Goal: Use online tool/utility: Utilize a website feature to perform a specific function

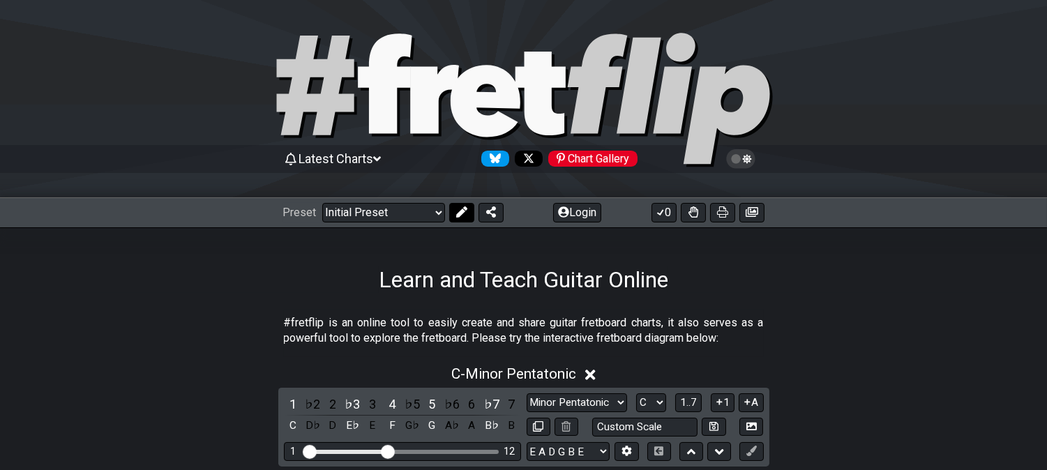
click at [460, 213] on icon at bounding box center [461, 211] width 11 height 11
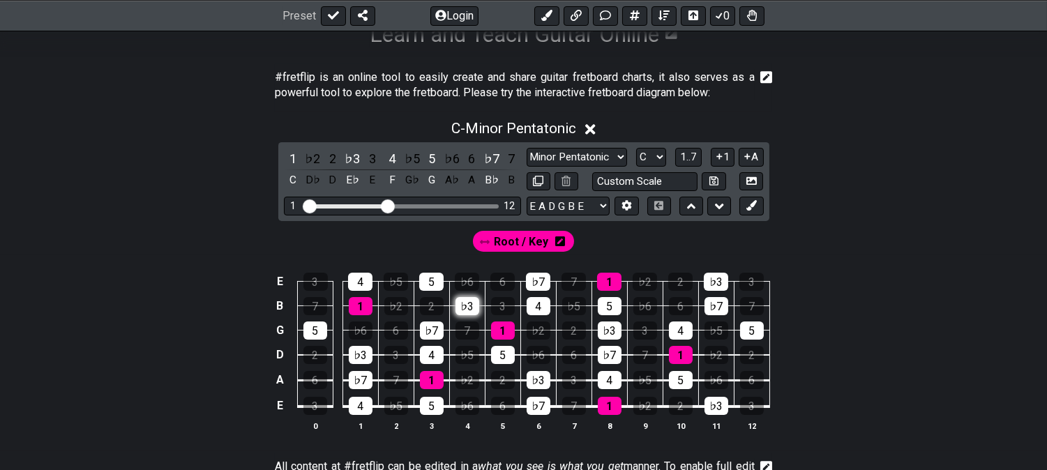
scroll to position [310, 0]
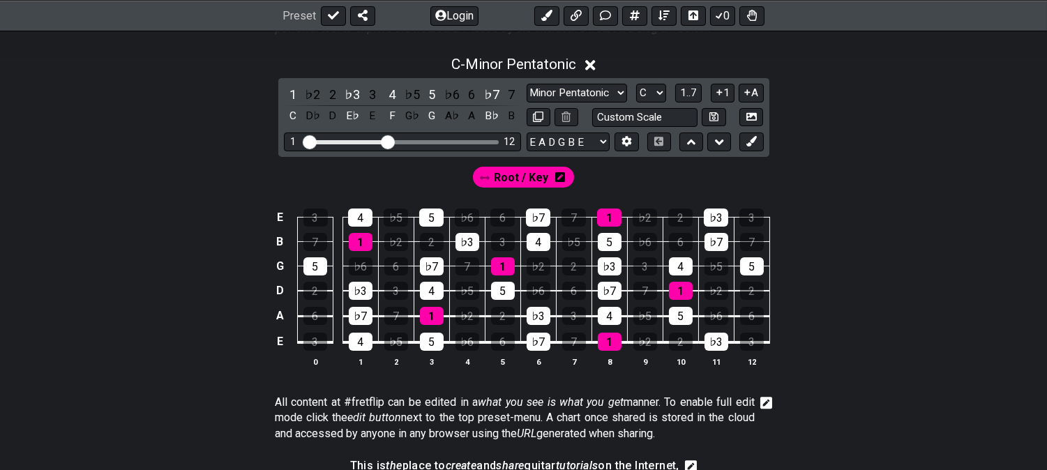
click at [391, 137] on div "1 12" at bounding box center [402, 142] width 237 height 19
drag, startPoint x: 392, startPoint y: 140, endPoint x: 479, endPoint y: 148, distance: 86.9
click at [479, 141] on input "Visible fret range" at bounding box center [402, 141] width 198 height 0
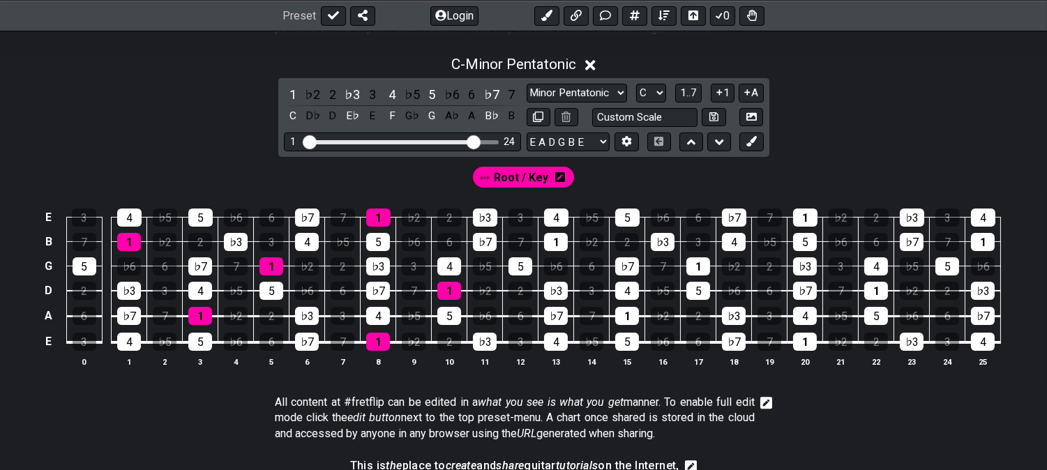
drag, startPoint x: 483, startPoint y: 140, endPoint x: 472, endPoint y: 142, distance: 11.4
click at [472, 141] on input "Visible fret range" at bounding box center [402, 141] width 198 height 0
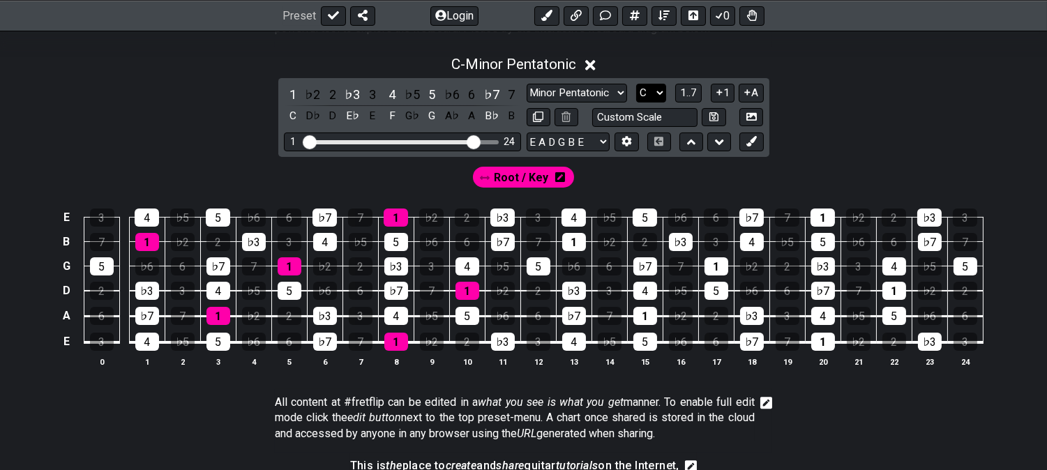
click at [656, 95] on select "A♭ A A♯ B♭ B C C♯ D♭ D D♯ E♭ E F F♯ G♭ G G♯" at bounding box center [651, 93] width 30 height 19
select select "A"
click at [636, 84] on select "A♭ A A♯ B♭ B C C♯ D♭ D D♯ E♭ E F F♯ G♭ G G♯" at bounding box center [651, 93] width 30 height 19
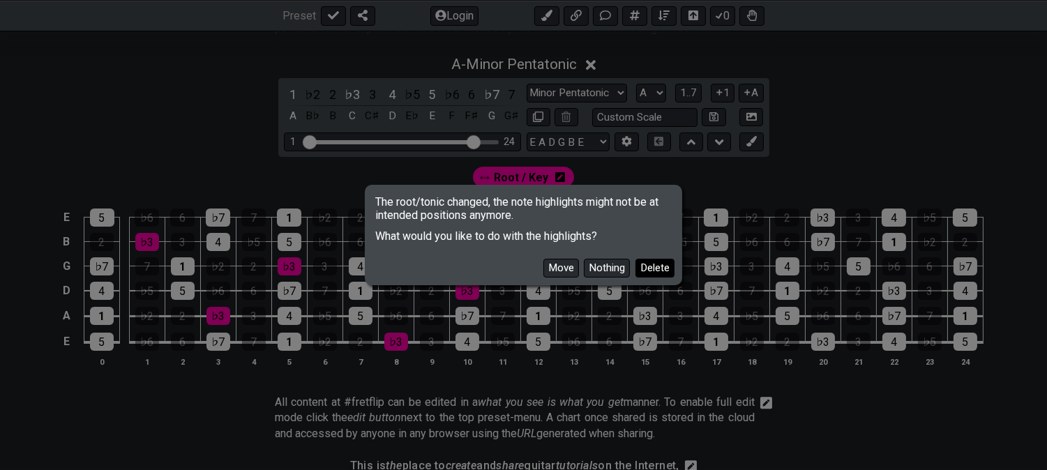
click at [652, 269] on button "Delete" at bounding box center [655, 268] width 39 height 19
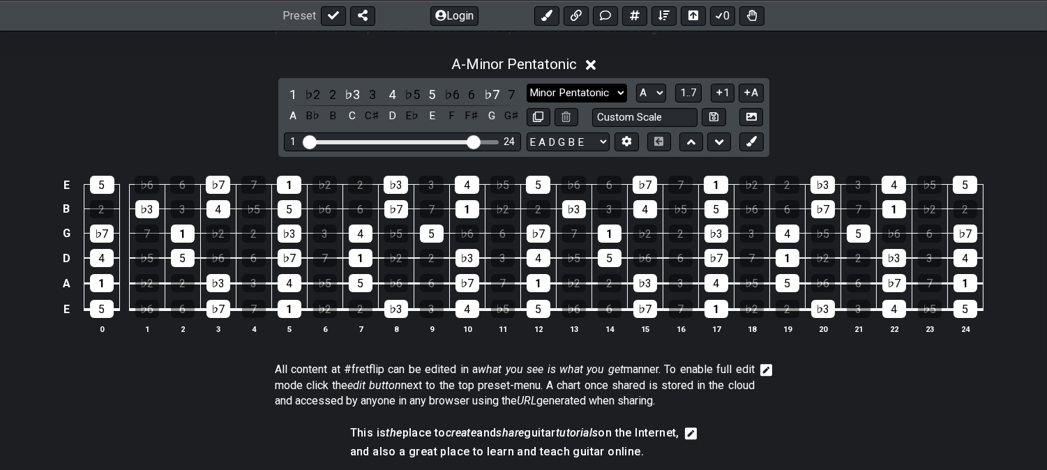
click at [608, 92] on select "Minor Pentatonic Click to edit Minor Pentatonic Major Pentatonic Minor Blues Ma…" at bounding box center [577, 93] width 100 height 19
select select "Major Pentatonic"
click at [527, 84] on select "Minor Pentatonic Click to edit Minor Pentatonic Major Pentatonic Minor Blues Ma…" at bounding box center [577, 93] width 100 height 19
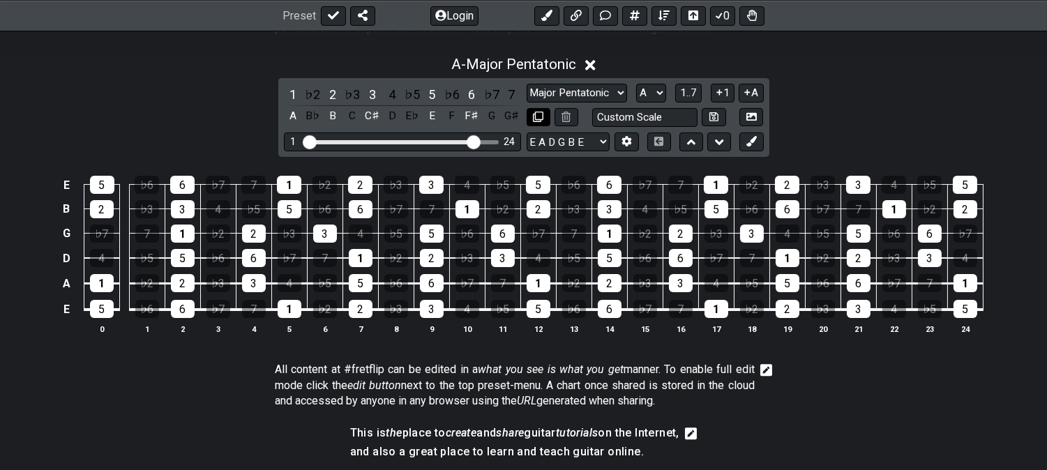
click at [533, 121] on icon at bounding box center [538, 117] width 10 height 10
select select "Major Pentatonic"
select select "A"
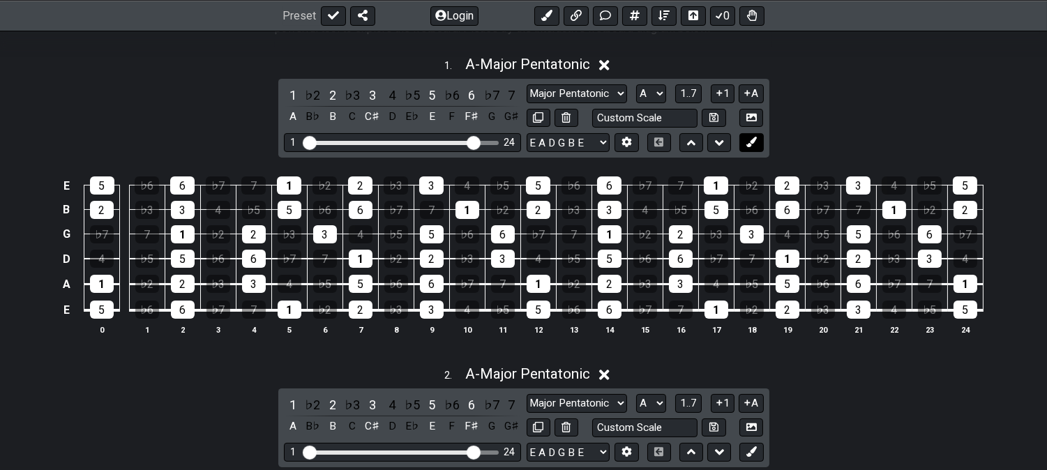
click at [748, 144] on icon at bounding box center [751, 142] width 10 height 10
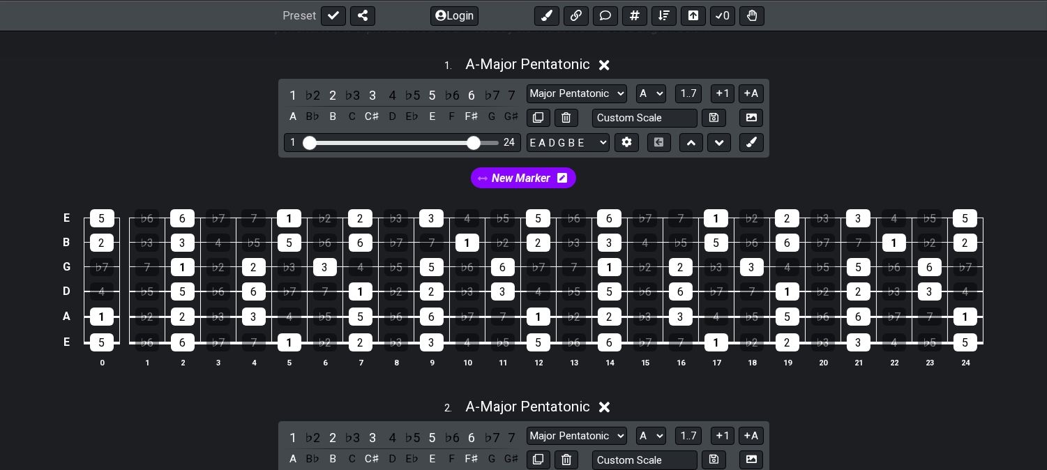
click at [563, 183] on icon at bounding box center [562, 178] width 10 height 10
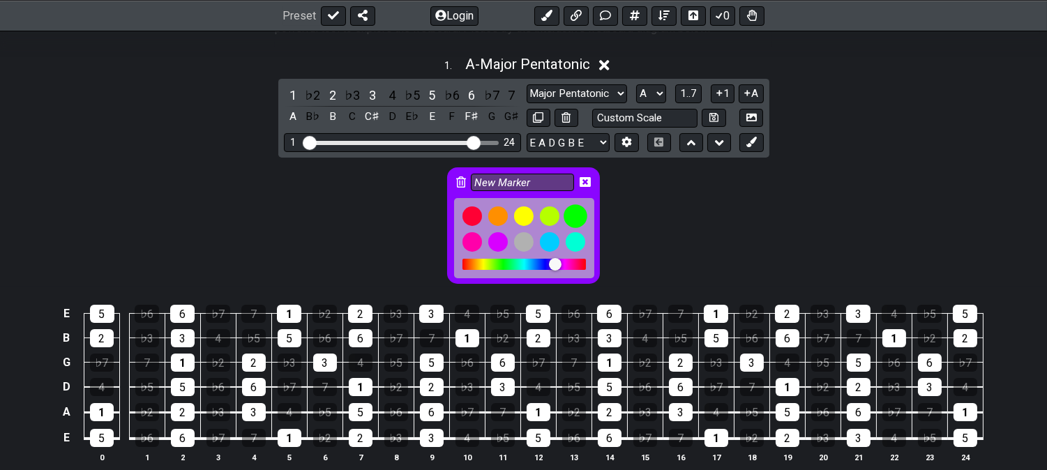
click at [577, 218] on div at bounding box center [576, 216] width 24 height 24
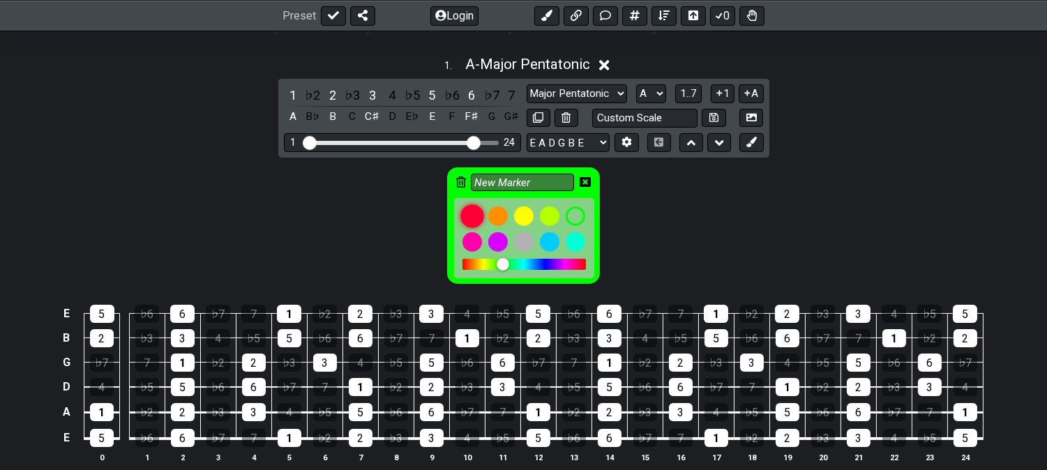
click at [472, 211] on div at bounding box center [472, 216] width 24 height 24
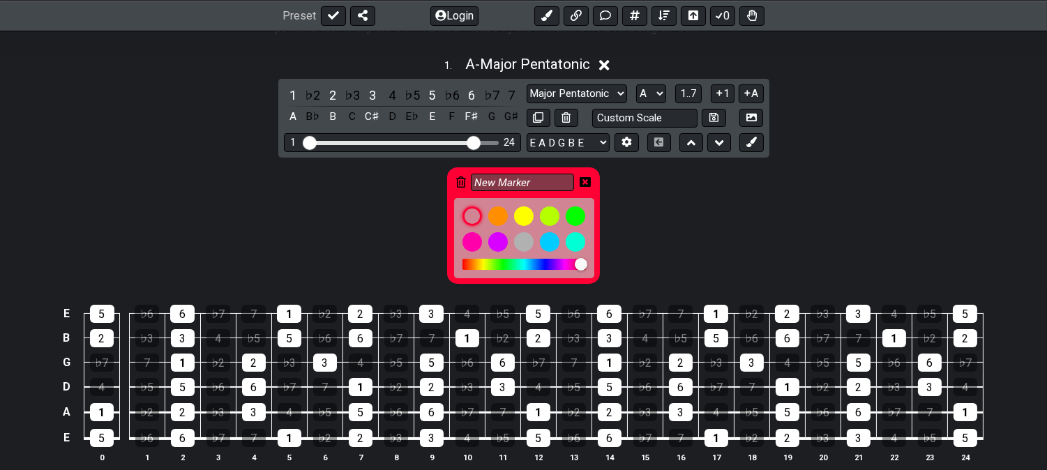
click at [583, 179] on icon at bounding box center [585, 182] width 11 height 10
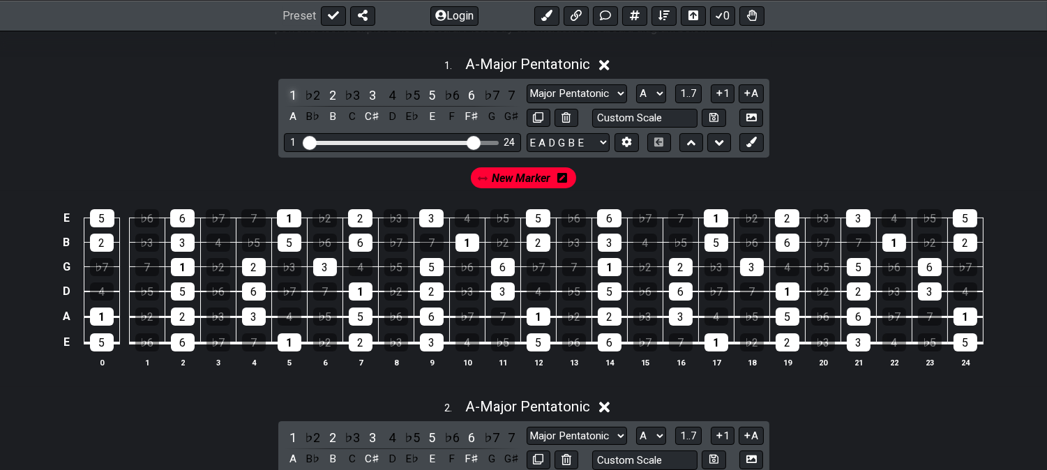
click at [294, 91] on div "1" at bounding box center [293, 95] width 18 height 19
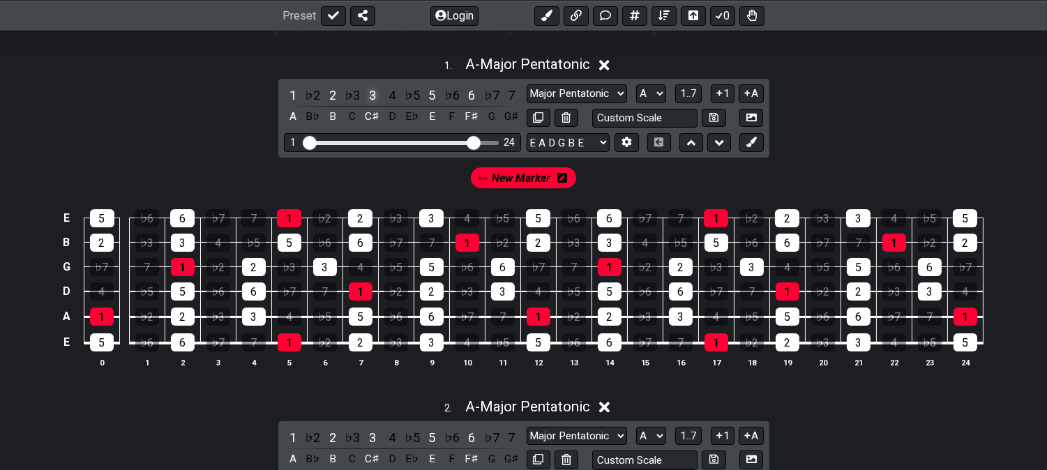
click at [366, 92] on div "3" at bounding box center [372, 95] width 18 height 19
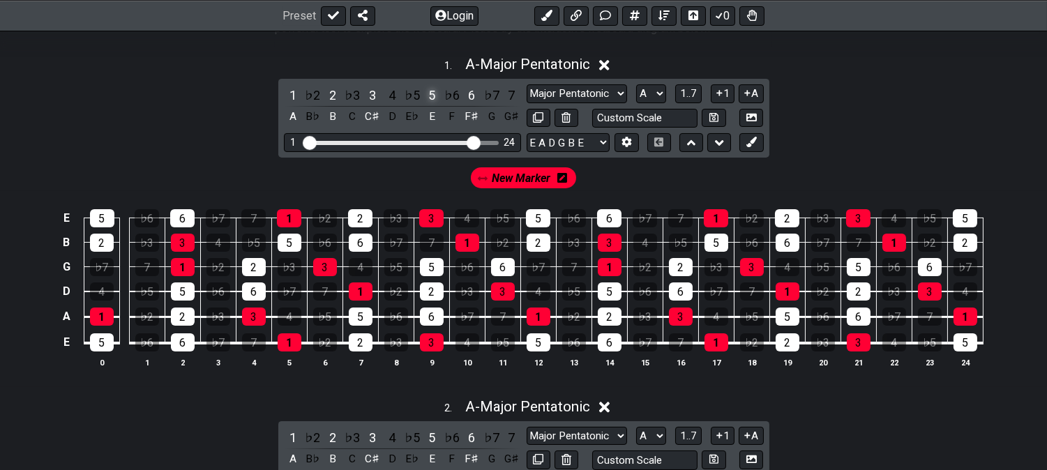
click at [435, 92] on div "5" at bounding box center [432, 95] width 18 height 19
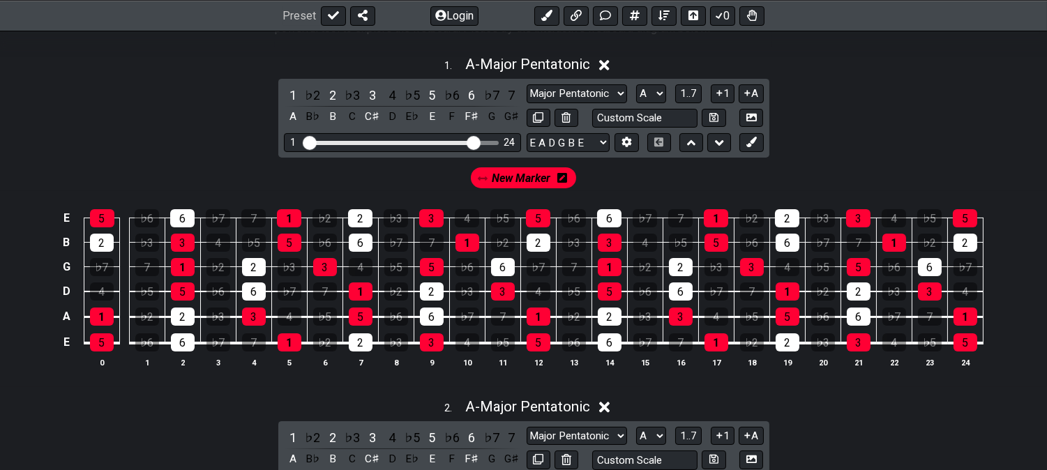
click at [513, 179] on span "New Marker" at bounding box center [522, 178] width 59 height 20
click at [755, 150] on button at bounding box center [751, 142] width 24 height 19
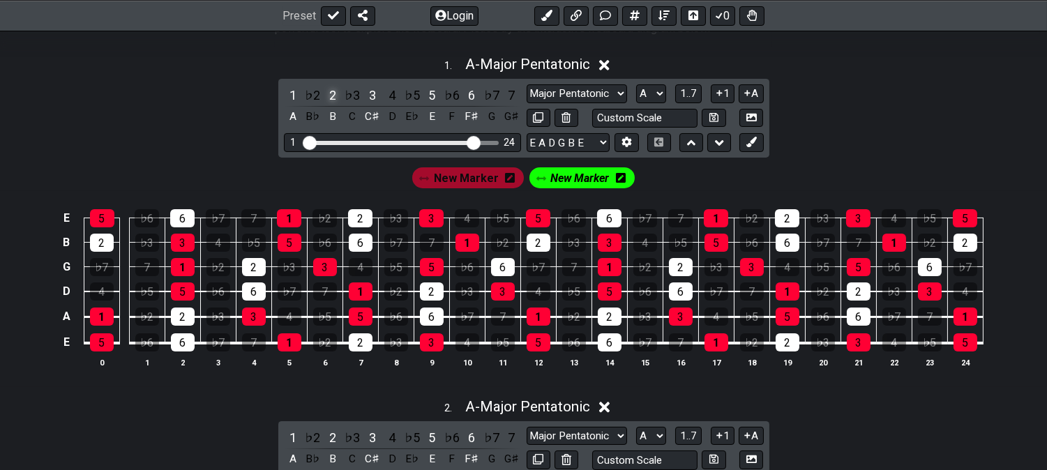
click at [333, 89] on div "2" at bounding box center [333, 95] width 18 height 19
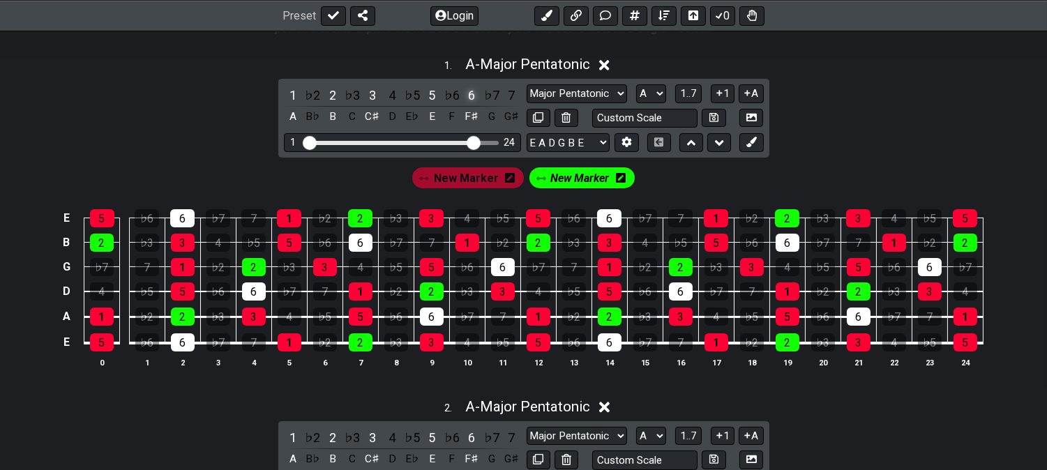
click at [471, 99] on div "6" at bounding box center [472, 95] width 18 height 19
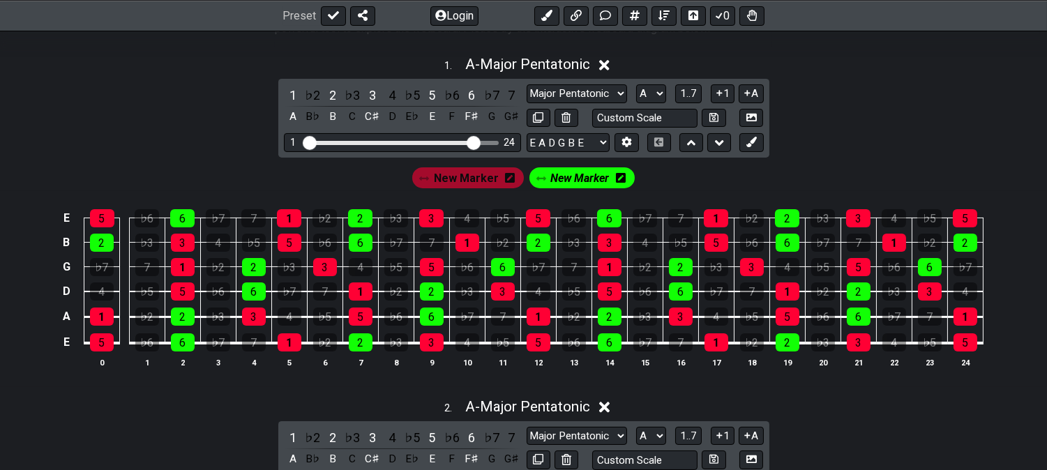
click at [585, 183] on span "New Marker" at bounding box center [579, 178] width 59 height 20
click at [756, 137] on icon at bounding box center [751, 142] width 10 height 10
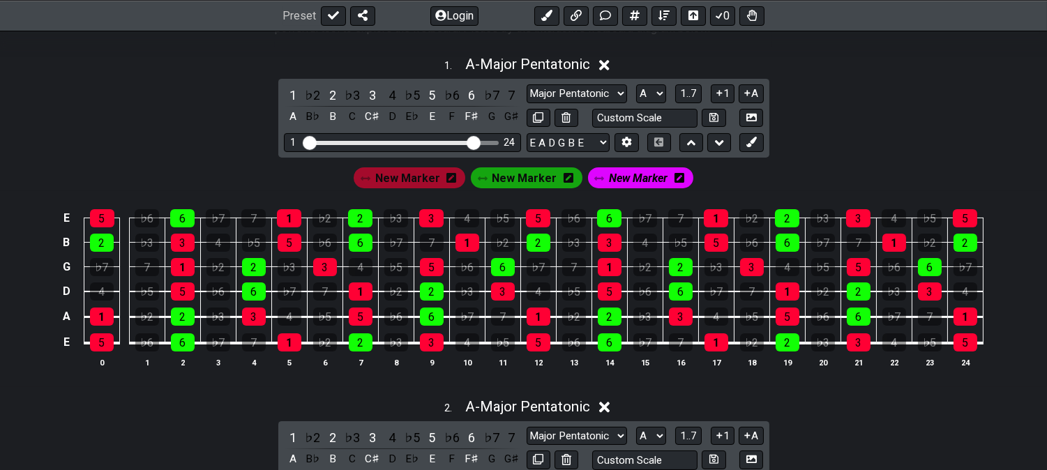
click at [675, 177] on icon at bounding box center [680, 178] width 10 height 10
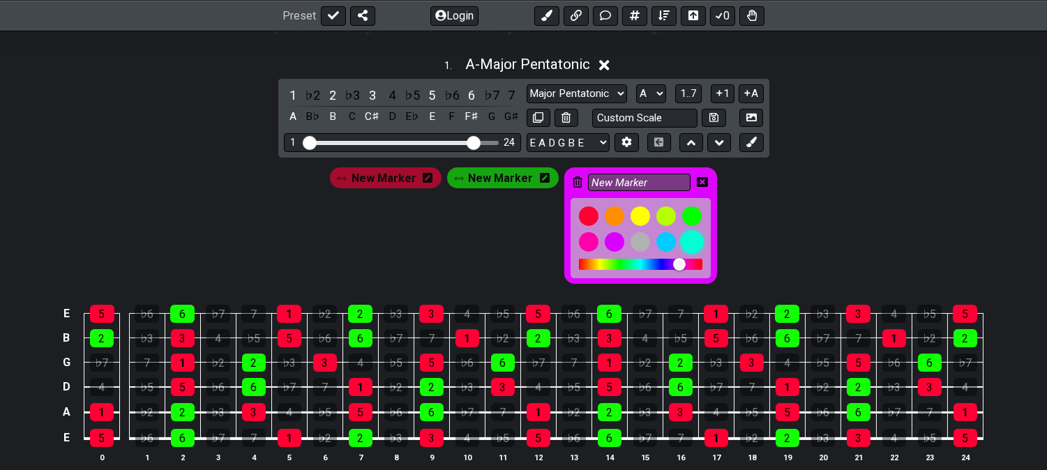
click at [686, 234] on div at bounding box center [692, 242] width 24 height 24
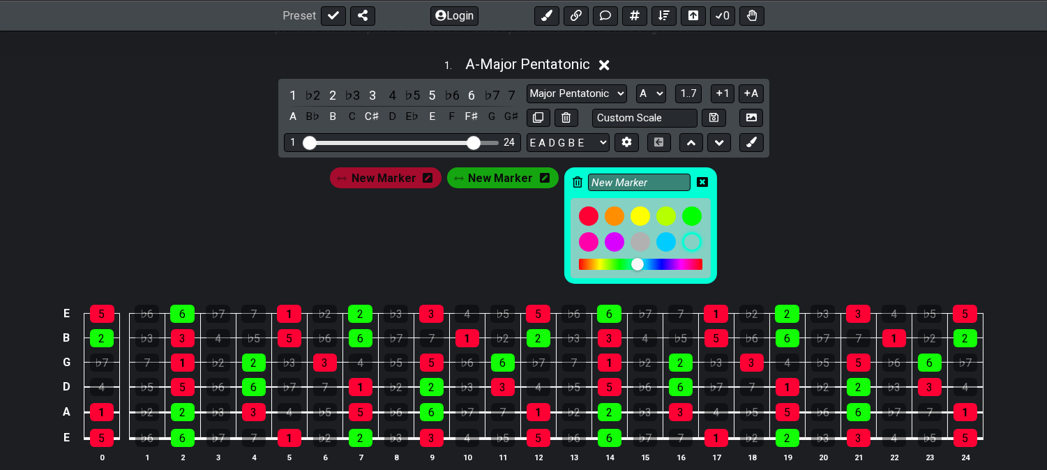
click at [697, 183] on icon at bounding box center [702, 181] width 11 height 11
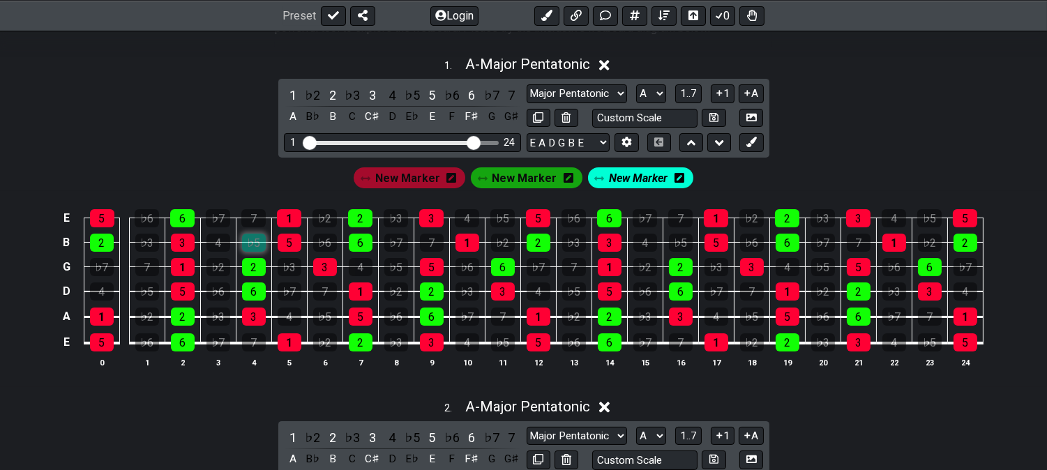
click at [256, 246] on div "♭5" at bounding box center [254, 243] width 24 height 18
click at [289, 263] on div "♭3" at bounding box center [290, 267] width 24 height 18
click at [321, 291] on div "7" at bounding box center [325, 292] width 24 height 18
click at [332, 310] on div "♭5" at bounding box center [325, 317] width 24 height 18
click at [260, 346] on div "7" at bounding box center [254, 342] width 24 height 18
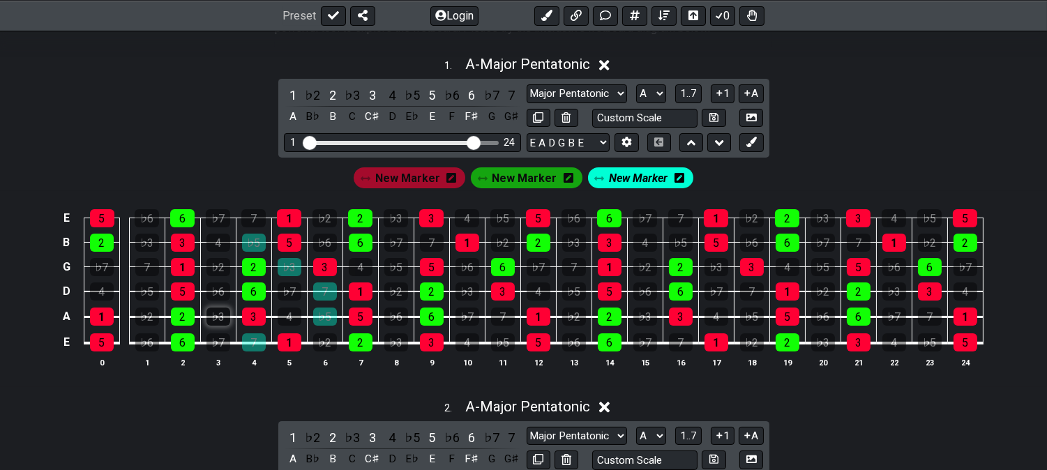
click at [220, 314] on div "♭3" at bounding box center [218, 317] width 24 height 18
click at [259, 218] on div "7" at bounding box center [253, 218] width 24 height 18
click at [657, 173] on span "New Marker" at bounding box center [638, 178] width 59 height 20
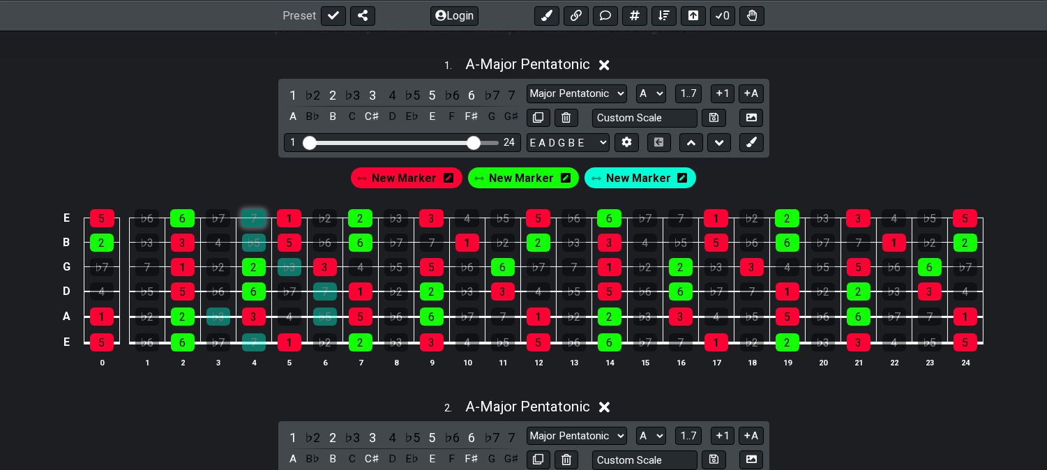
click at [245, 217] on div "7" at bounding box center [253, 218] width 24 height 18
click at [254, 238] on div "♭5" at bounding box center [254, 243] width 24 height 18
click at [296, 268] on div "♭3" at bounding box center [290, 267] width 24 height 18
click at [323, 286] on div "7" at bounding box center [325, 292] width 24 height 18
click at [330, 312] on div "♭5" at bounding box center [325, 317] width 24 height 18
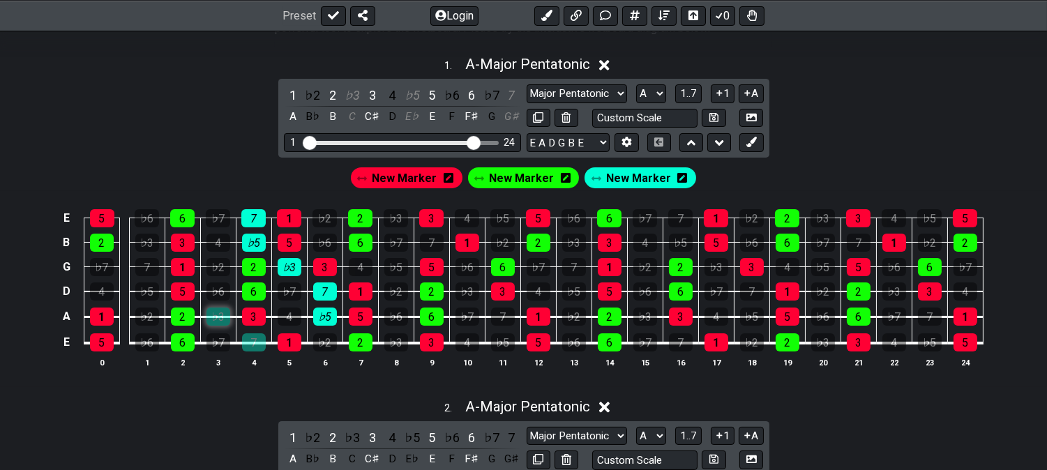
click at [227, 315] on div "♭3" at bounding box center [218, 317] width 24 height 18
click at [255, 343] on div "7" at bounding box center [254, 342] width 24 height 18
click at [354, 98] on div "♭3" at bounding box center [352, 95] width 18 height 19
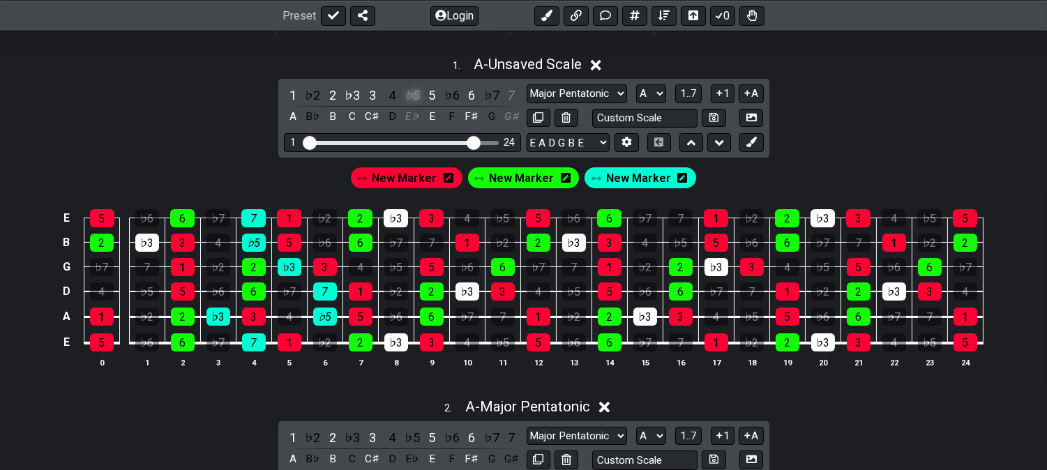
click at [419, 94] on div "♭5" at bounding box center [412, 95] width 18 height 19
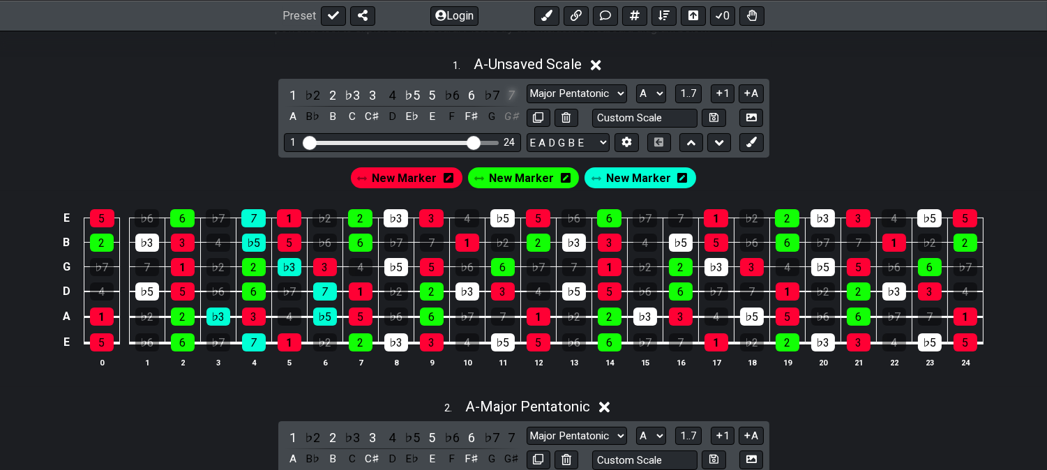
click at [511, 99] on div "7" at bounding box center [511, 95] width 18 height 19
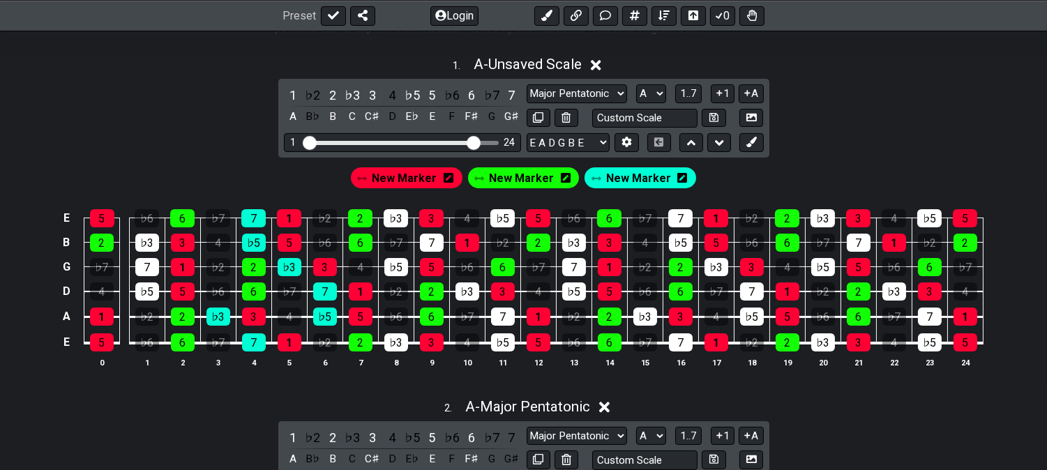
click at [644, 186] on span "New Marker" at bounding box center [638, 178] width 65 height 20
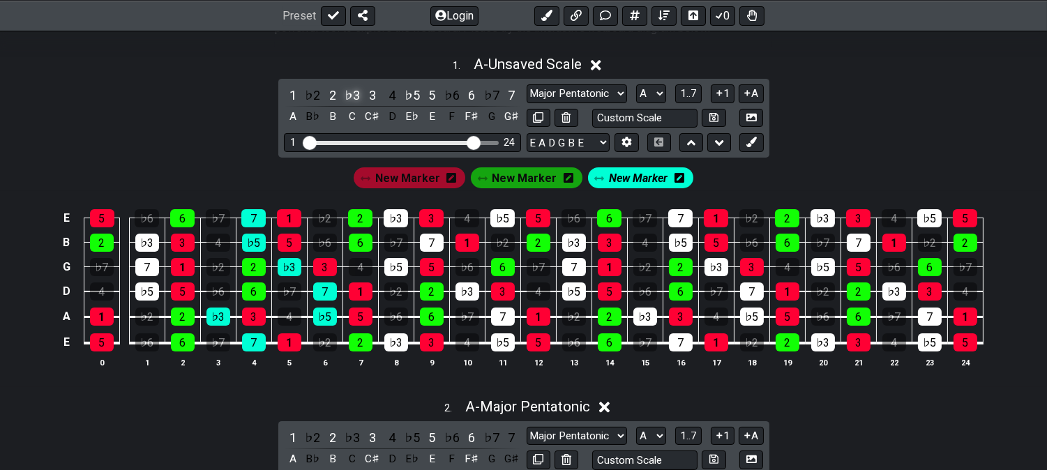
click at [350, 93] on div "♭3" at bounding box center [352, 95] width 18 height 19
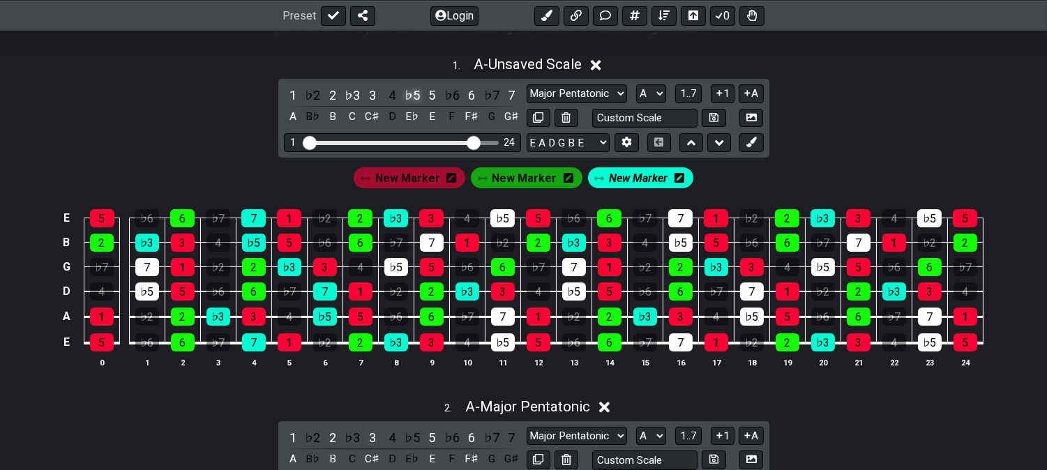
click at [407, 93] on div "♭5" at bounding box center [412, 95] width 18 height 19
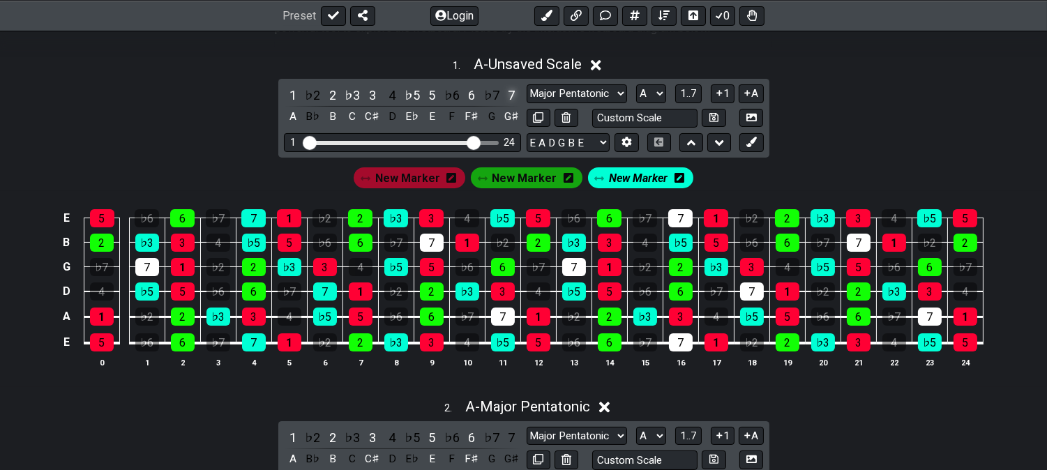
click at [509, 91] on div "7" at bounding box center [511, 95] width 18 height 19
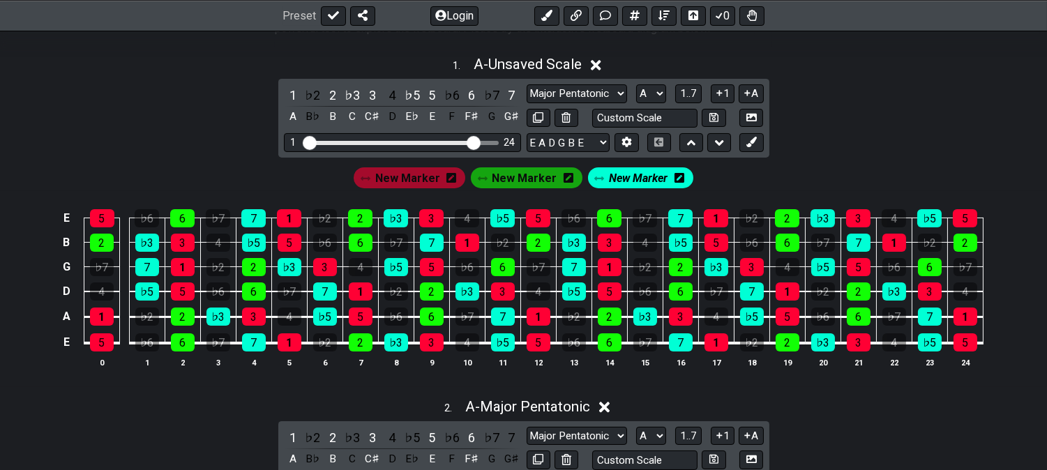
drag, startPoint x: 615, startPoint y: 171, endPoint x: 617, endPoint y: 187, distance: 16.3
click at [611, 172] on div "New Marker New Marker New Marker" at bounding box center [523, 178] width 345 height 27
click at [617, 179] on span "New Marker" at bounding box center [638, 178] width 59 height 20
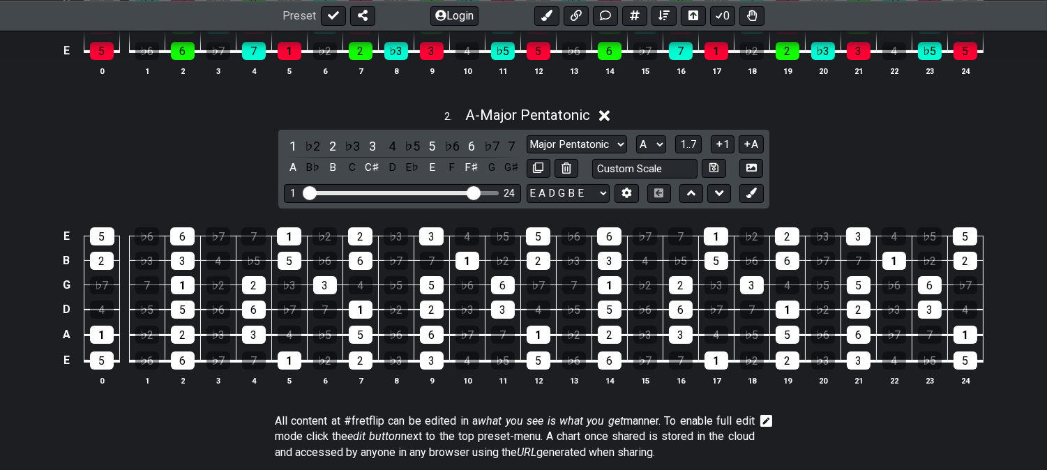
scroll to position [619, 0]
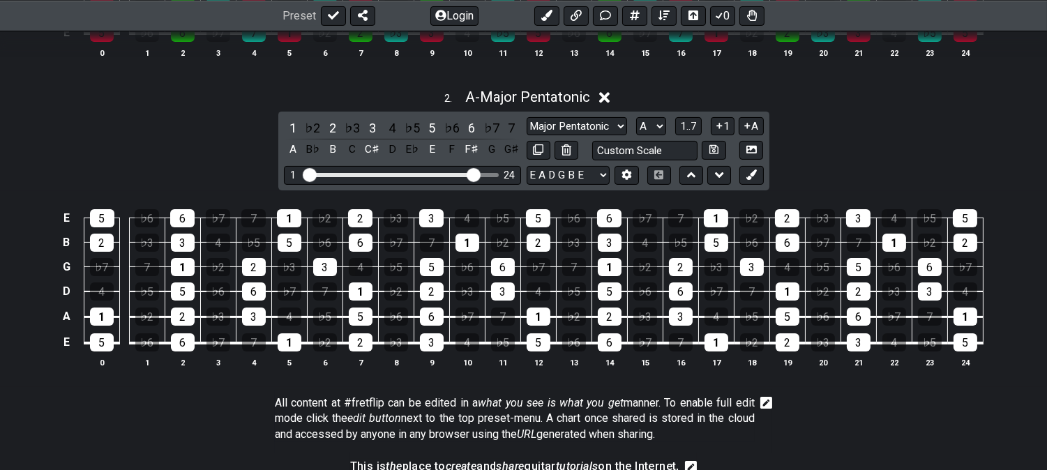
click at [563, 114] on div "1 ♭2 2 ♭3 3 4 ♭5 5 ♭6 6 ♭7 7 A B♭ B C C♯ D E♭ E F F♯ G G♯ Minor Pentatonic Clic…" at bounding box center [523, 151] width 491 height 79
click at [563, 124] on select "Minor Pentatonic Click to edit Minor Pentatonic Major Pentatonic Minor Blues Ma…" at bounding box center [577, 126] width 100 height 19
select select "Minor Pentatonic"
click at [527, 117] on select "Minor Pentatonic Click to edit Minor Pentatonic Major Pentatonic Minor Blues Ma…" at bounding box center [577, 126] width 100 height 19
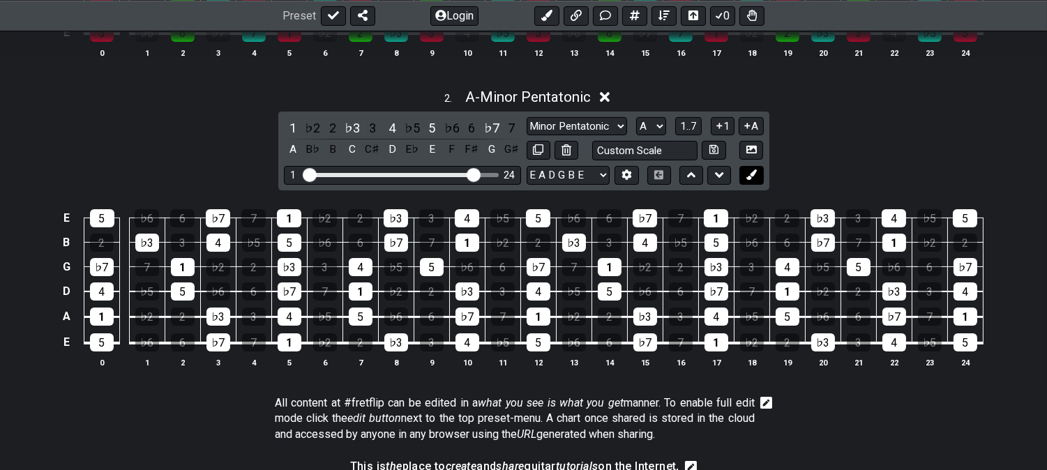
click at [747, 174] on icon at bounding box center [751, 175] width 10 height 10
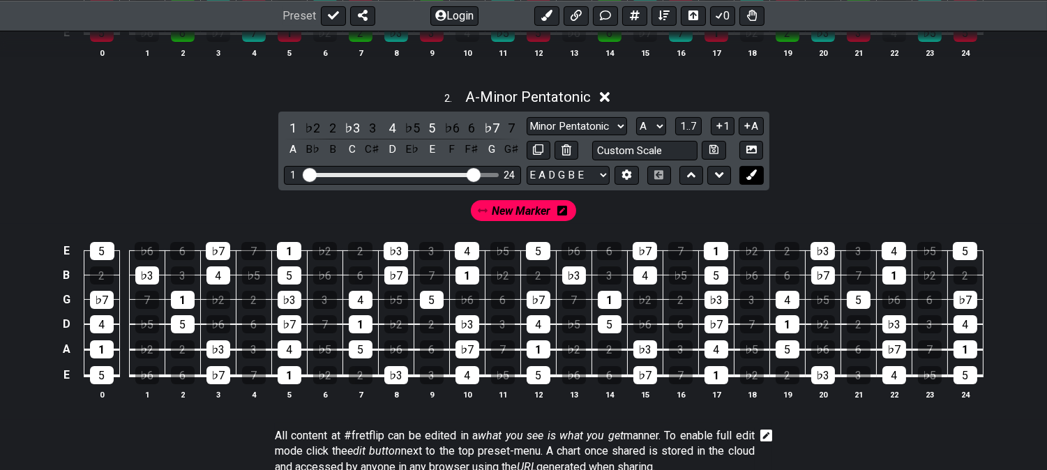
click at [749, 174] on icon at bounding box center [751, 175] width 10 height 10
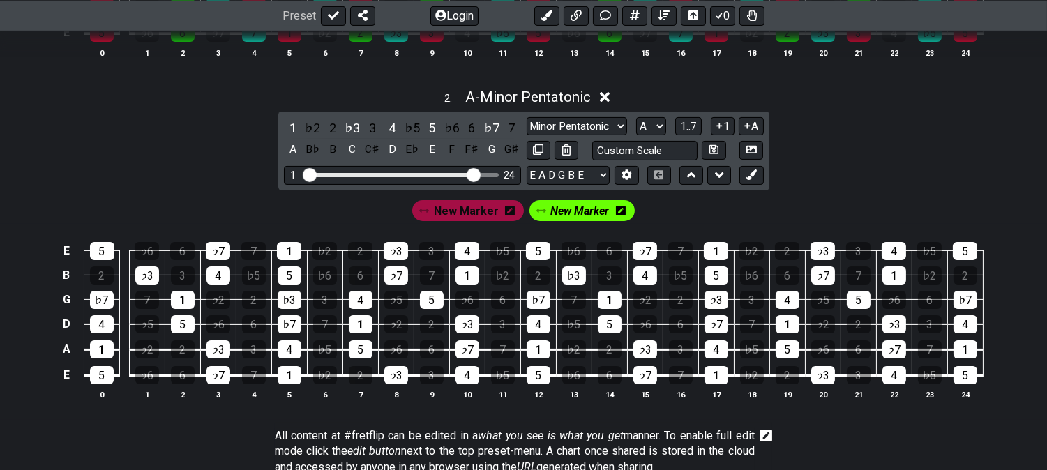
click at [751, 185] on div "1 ♭2 2 ♭3 3 4 ♭5 5 ♭6 6 ♭7 7 A B♭ B C C♯ D E♭ E F F♯ G G♯ Minor Pentatonic Clic…" at bounding box center [523, 151] width 491 height 79
click at [754, 177] on icon at bounding box center [751, 175] width 10 height 10
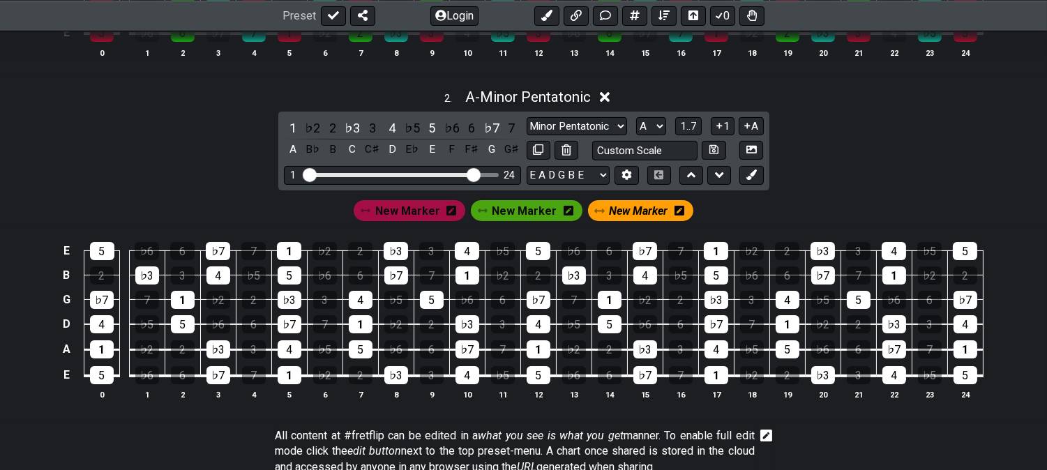
drag, startPoint x: 436, startPoint y: 211, endPoint x: 443, endPoint y: 211, distance: 7.0
click at [441, 211] on div "New Marker New Marker New Marker" at bounding box center [523, 210] width 345 height 27
click at [289, 127] on div "1" at bounding box center [293, 128] width 18 height 19
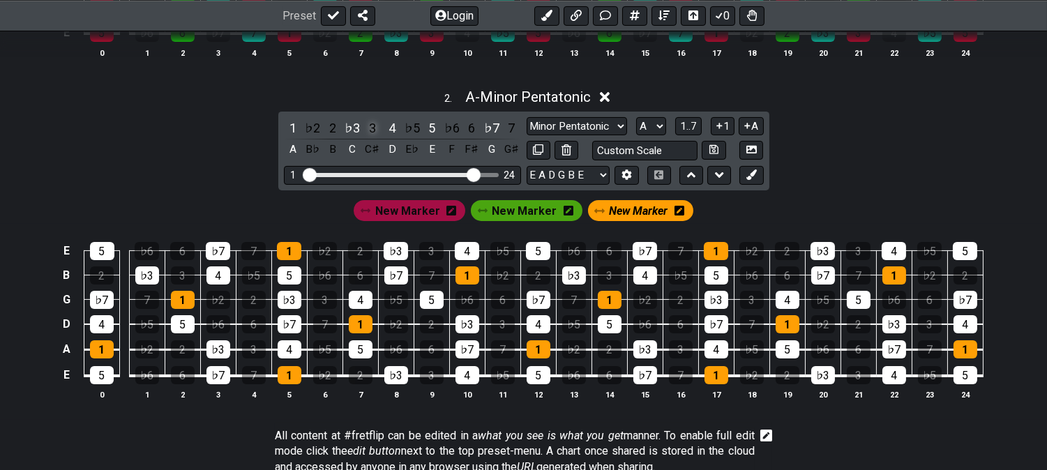
drag, startPoint x: 351, startPoint y: 127, endPoint x: 380, endPoint y: 123, distance: 29.5
click at [350, 127] on div "♭3" at bounding box center [352, 128] width 18 height 19
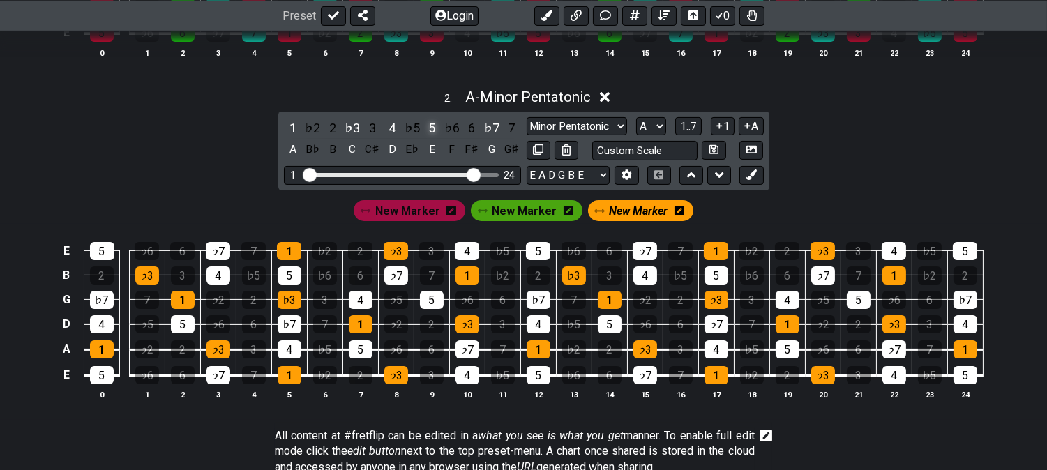
click at [427, 126] on div "5" at bounding box center [432, 128] width 18 height 19
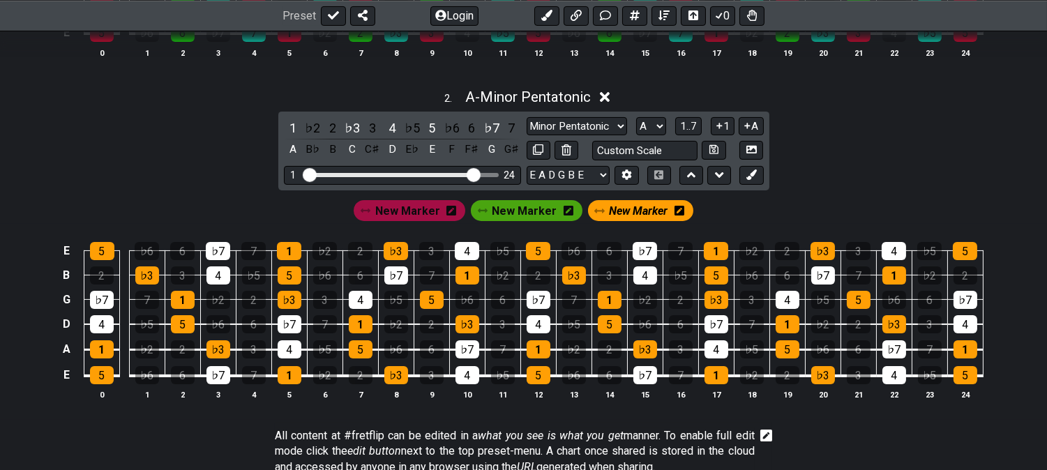
click at [396, 219] on span "New Marker" at bounding box center [407, 211] width 65 height 20
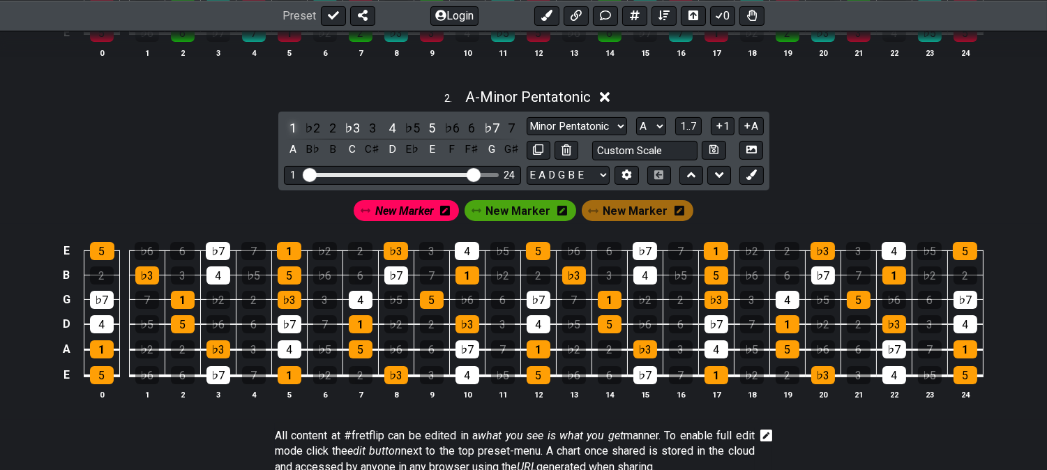
click at [290, 123] on div "1" at bounding box center [293, 128] width 18 height 19
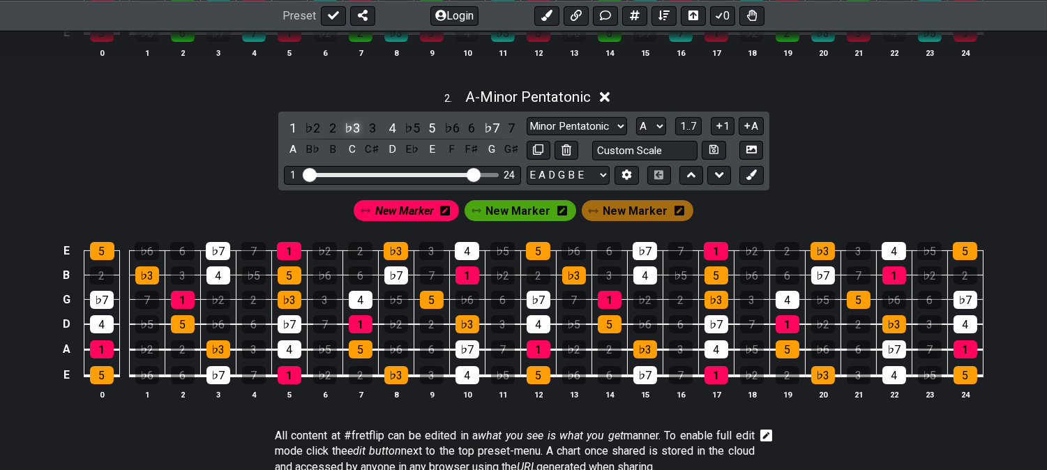
click at [353, 121] on div "♭3" at bounding box center [352, 128] width 18 height 19
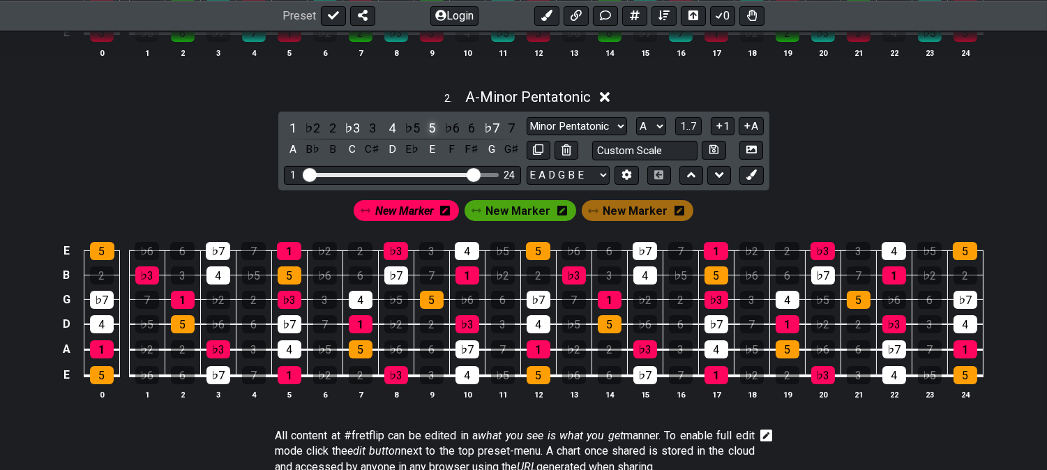
click at [431, 127] on div "5" at bounding box center [432, 128] width 18 height 19
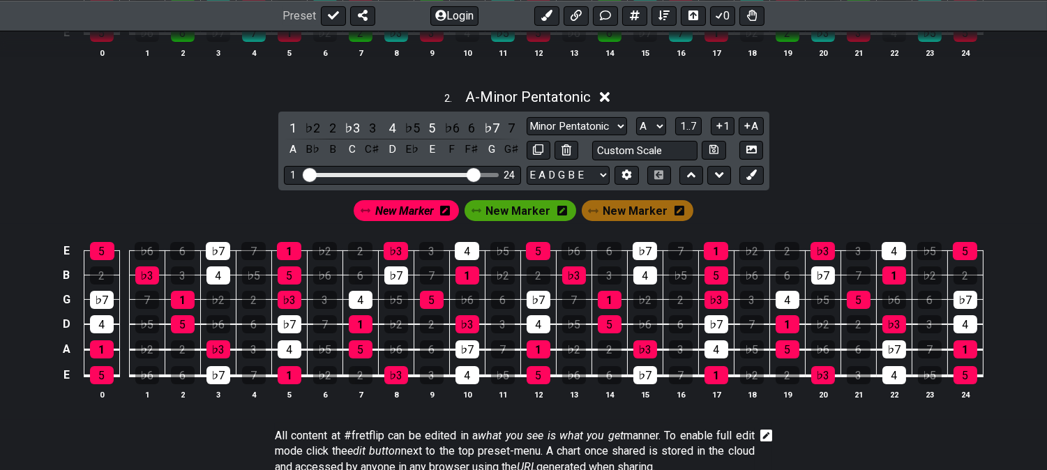
click at [546, 213] on span "New Marker" at bounding box center [518, 211] width 65 height 20
click at [386, 126] on div "4" at bounding box center [392, 128] width 18 height 19
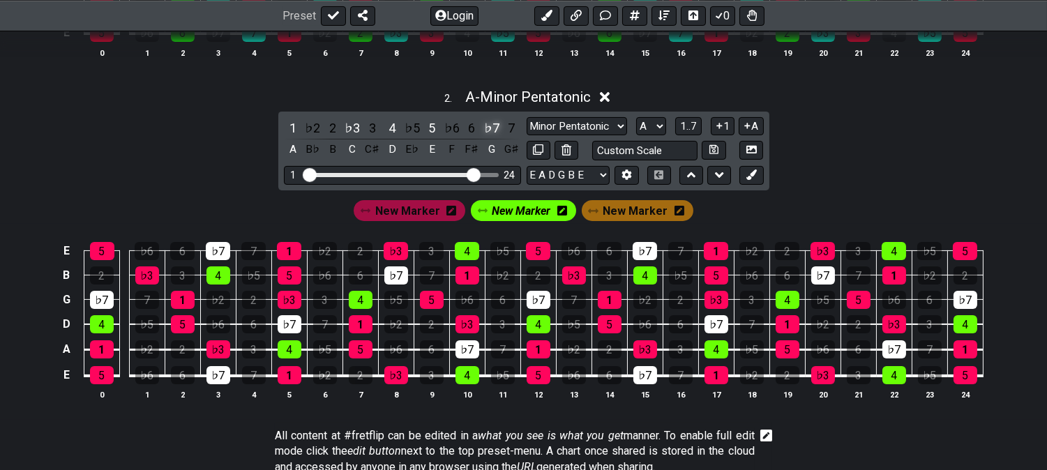
click at [488, 126] on div "♭7" at bounding box center [492, 128] width 18 height 19
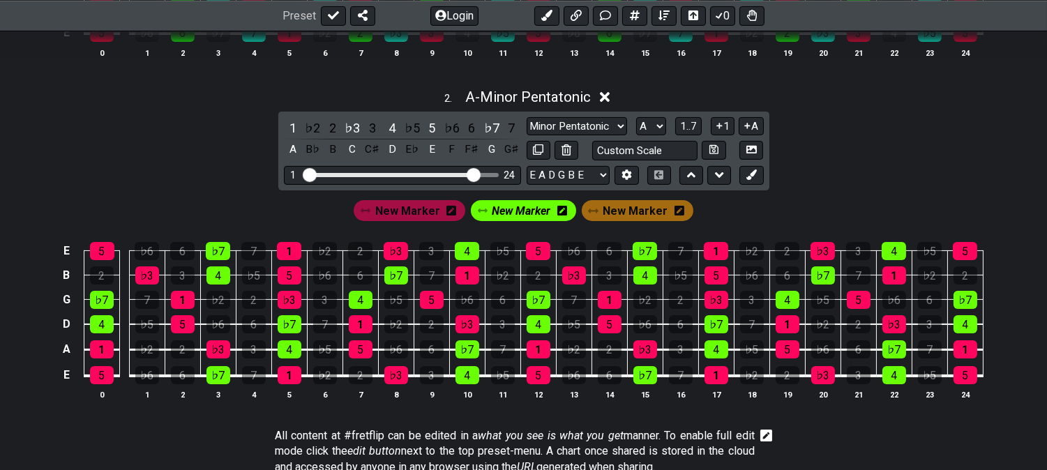
click at [642, 214] on span "New Marker" at bounding box center [635, 211] width 65 height 20
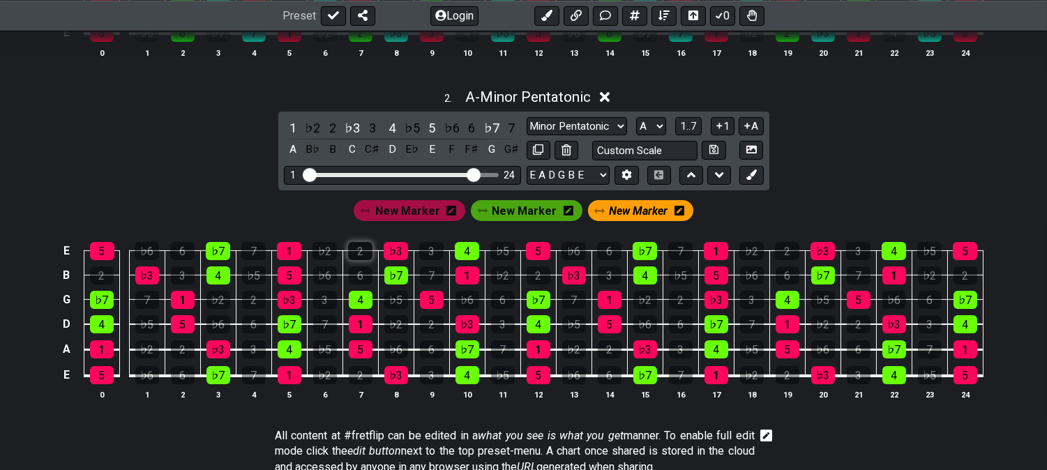
click at [367, 248] on div "2" at bounding box center [360, 251] width 24 height 18
drag, startPoint x: 428, startPoint y: 277, endPoint x: 414, endPoint y: 277, distance: 13.3
click at [428, 276] on div "7" at bounding box center [432, 275] width 24 height 18
click at [398, 296] on div "♭5" at bounding box center [396, 300] width 24 height 18
click at [434, 324] on div "2" at bounding box center [432, 324] width 24 height 18
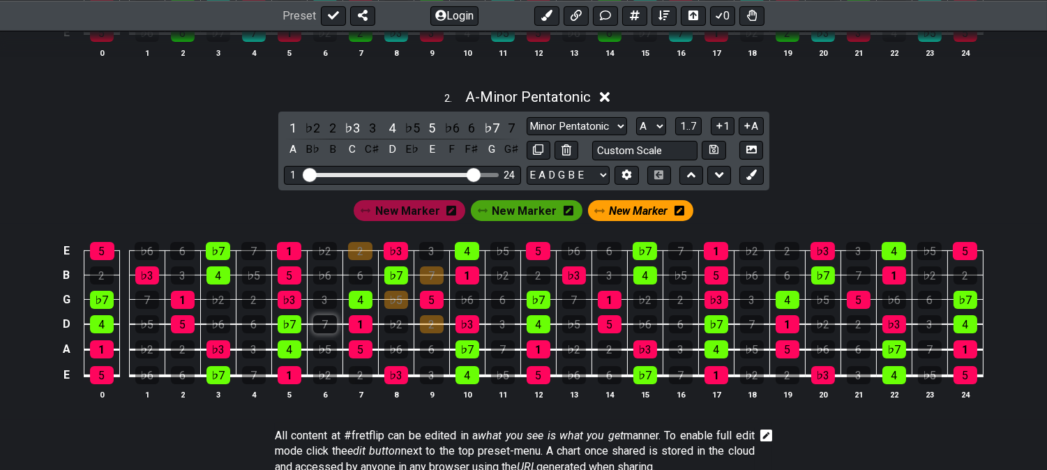
click at [329, 330] on div "7" at bounding box center [325, 324] width 24 height 18
click at [326, 349] on div "♭5" at bounding box center [325, 349] width 24 height 18
click at [363, 380] on div "2" at bounding box center [361, 375] width 24 height 18
click at [624, 211] on span "New Marker" at bounding box center [638, 211] width 59 height 20
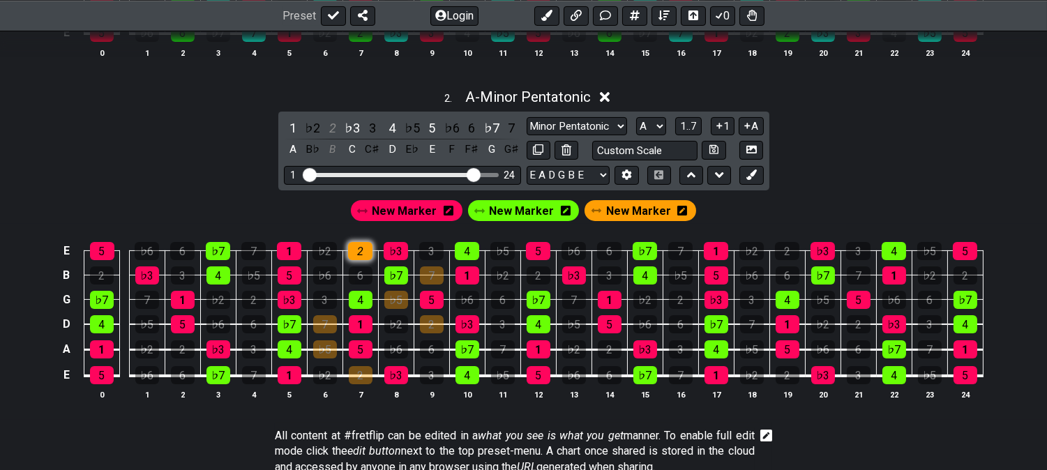
click at [368, 245] on div "2" at bounding box center [360, 251] width 24 height 18
click at [435, 278] on div "7" at bounding box center [432, 275] width 24 height 18
click at [398, 301] on div "♭5" at bounding box center [396, 300] width 24 height 18
click at [426, 322] on div "2" at bounding box center [432, 324] width 24 height 18
click at [317, 329] on div "7" at bounding box center [325, 324] width 24 height 18
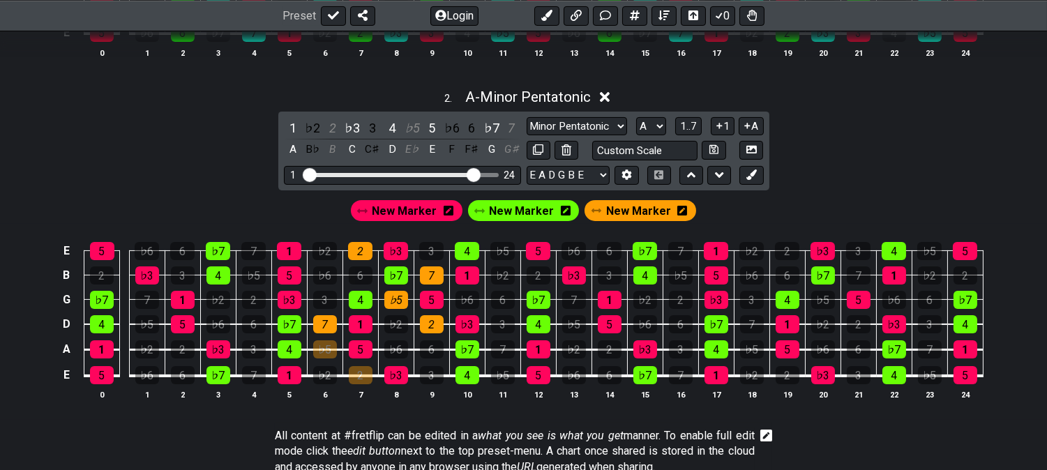
click at [320, 338] on td "♭5" at bounding box center [325, 337] width 36 height 26
click at [329, 351] on div "♭5" at bounding box center [325, 349] width 24 height 18
click at [350, 381] on div "2" at bounding box center [361, 375] width 24 height 18
click at [756, 176] on icon at bounding box center [751, 175] width 10 height 10
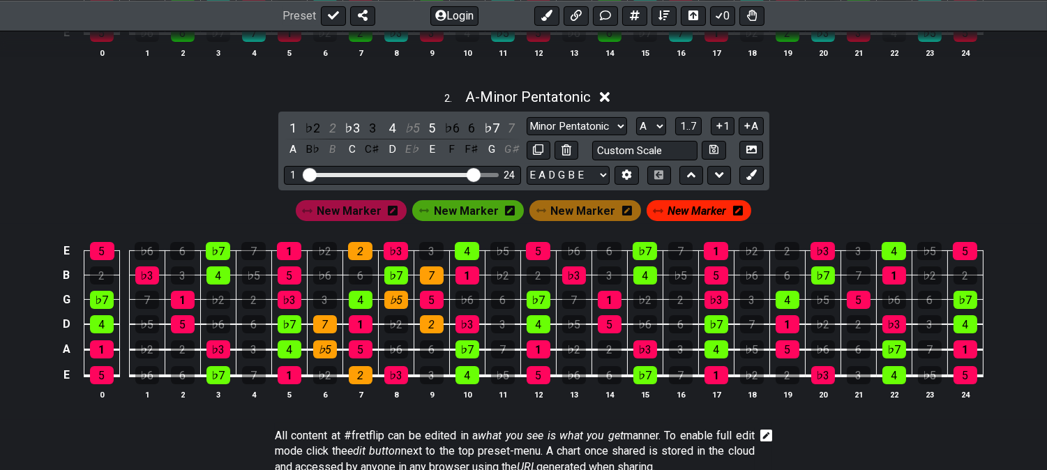
click at [735, 208] on icon at bounding box center [738, 211] width 10 height 10
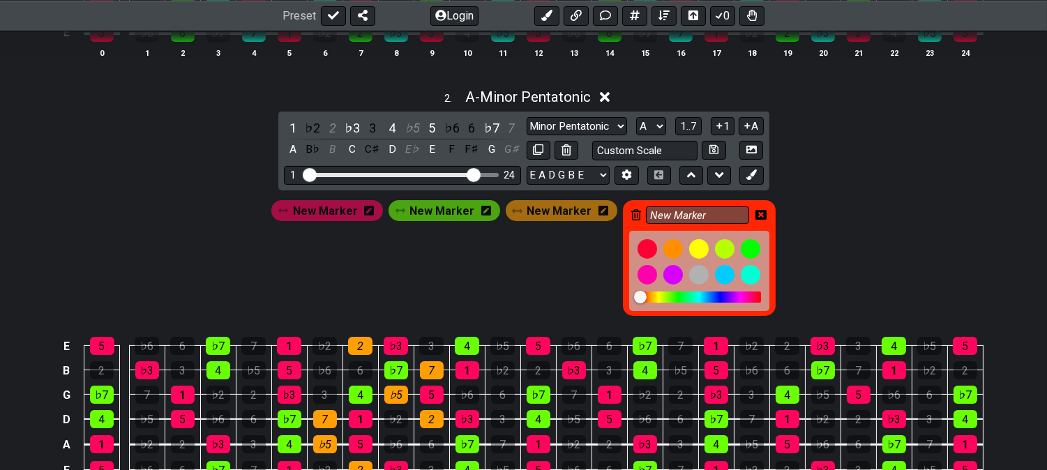
drag, startPoint x: 752, startPoint y: 216, endPoint x: 659, endPoint y: 229, distance: 94.3
click at [756, 216] on icon at bounding box center [761, 214] width 11 height 11
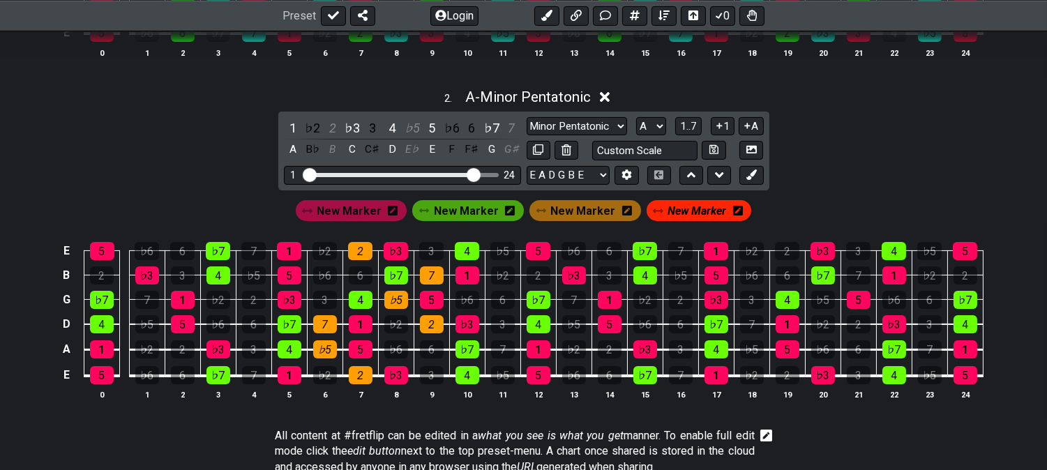
click at [622, 212] on icon at bounding box center [627, 211] width 10 height 10
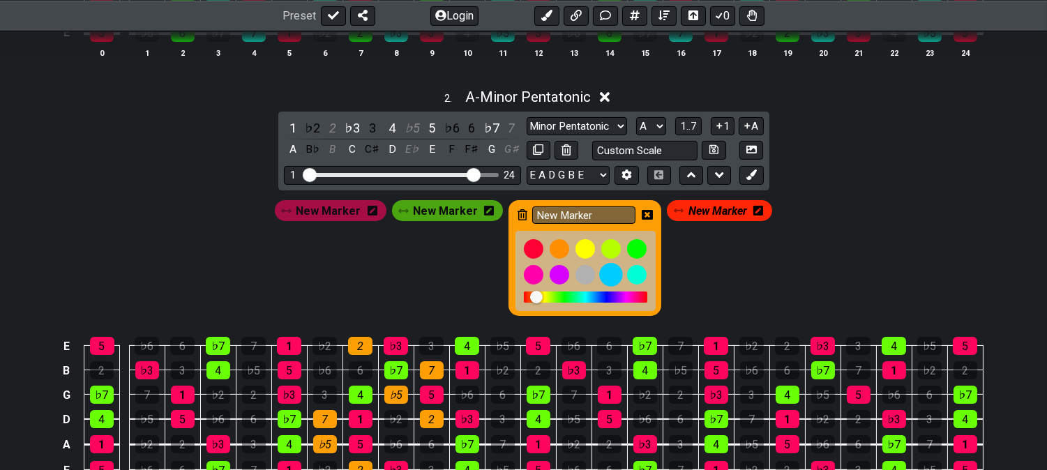
click at [608, 276] on div at bounding box center [611, 275] width 24 height 24
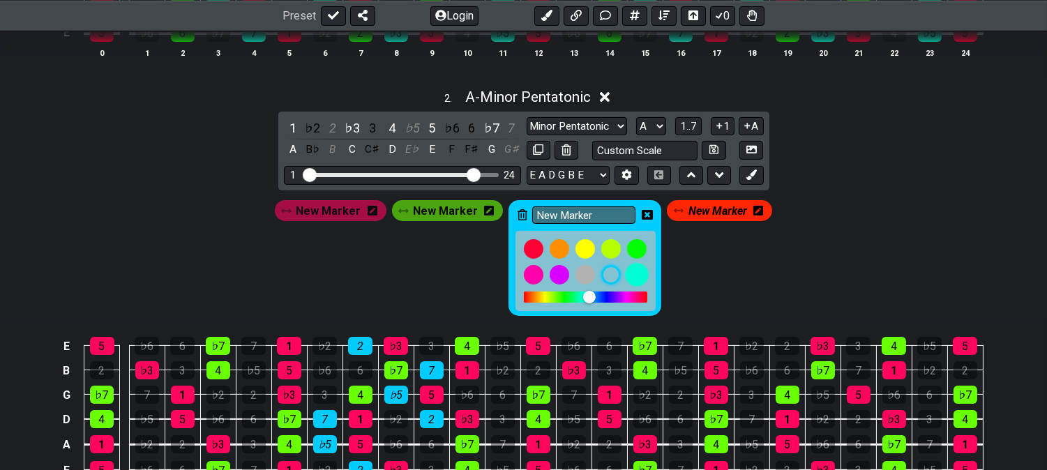
click at [626, 276] on div at bounding box center [637, 275] width 24 height 24
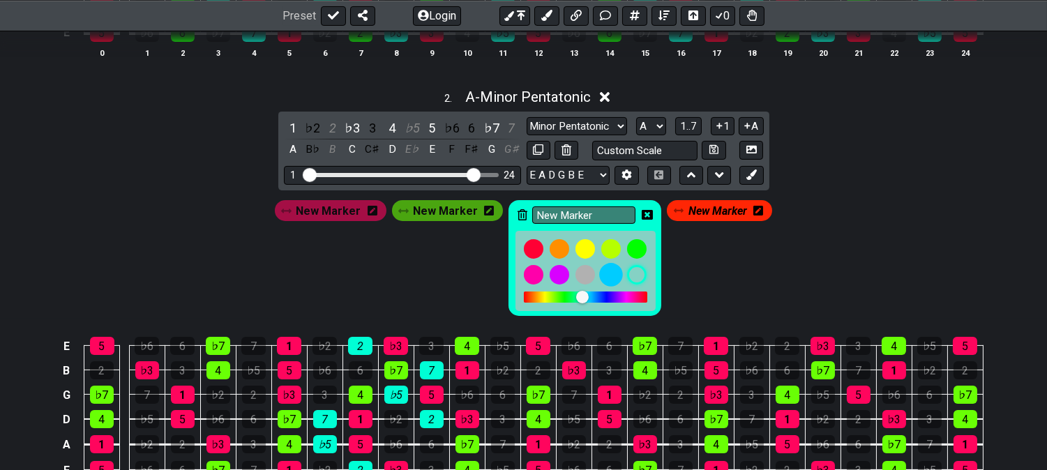
click at [605, 276] on div at bounding box center [611, 275] width 24 height 24
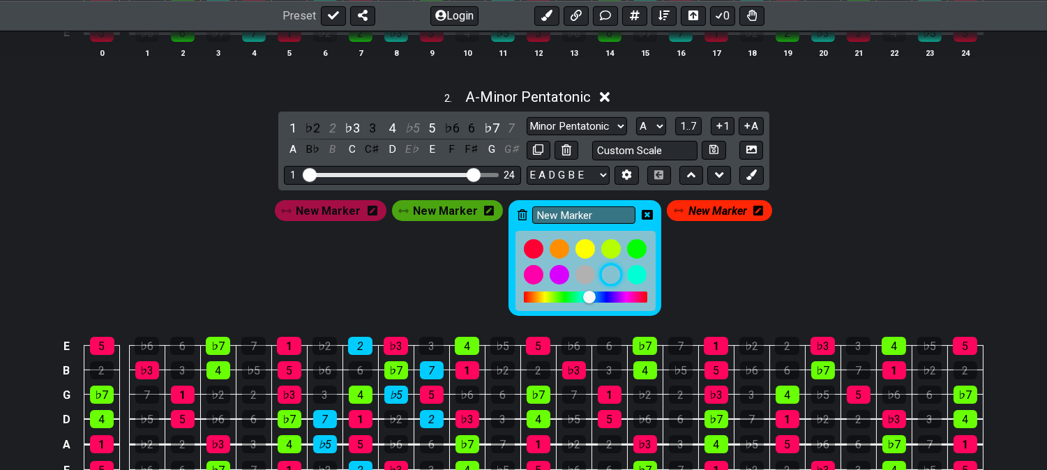
click at [609, 280] on div at bounding box center [611, 275] width 24 height 24
click at [645, 211] on icon at bounding box center [647, 215] width 11 height 10
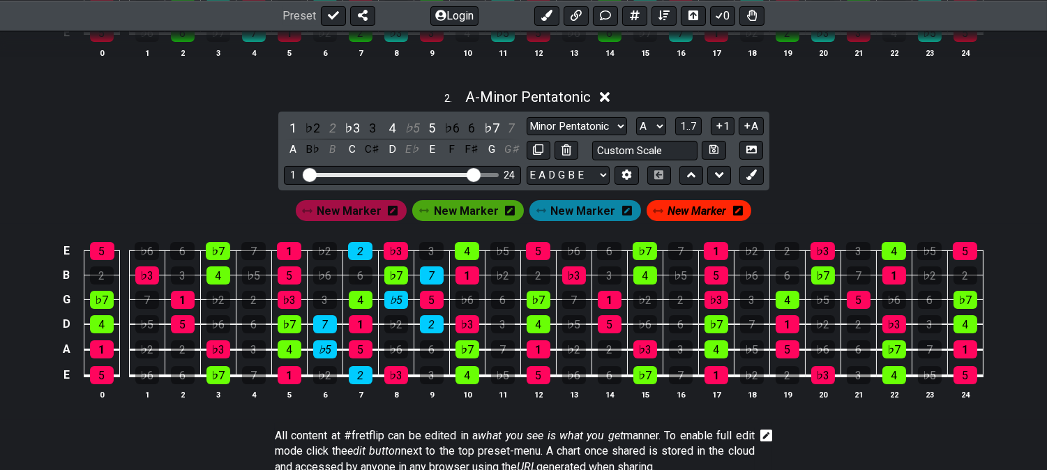
click at [603, 219] on span "New Marker" at bounding box center [582, 211] width 65 height 20
click at [550, 212] on span "New Marker" at bounding box center [579, 211] width 59 height 20
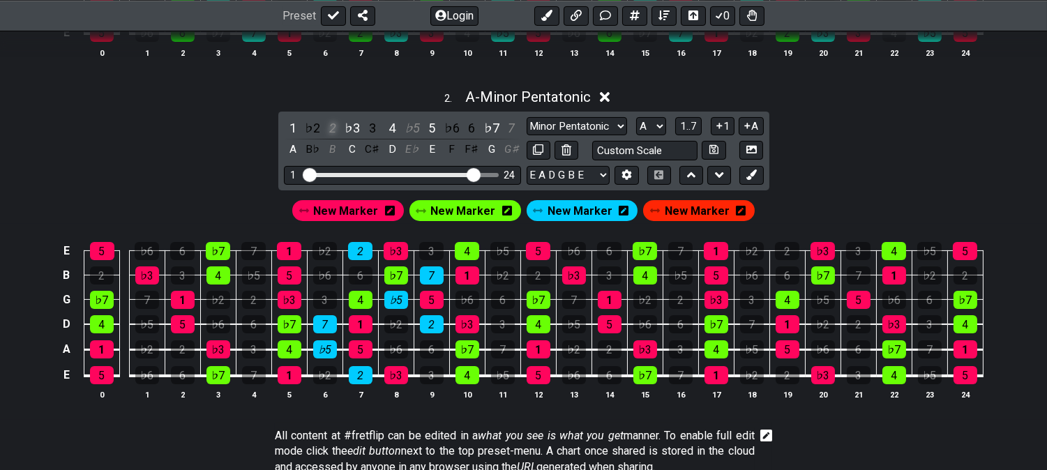
click at [336, 123] on div "2" at bounding box center [333, 128] width 18 height 19
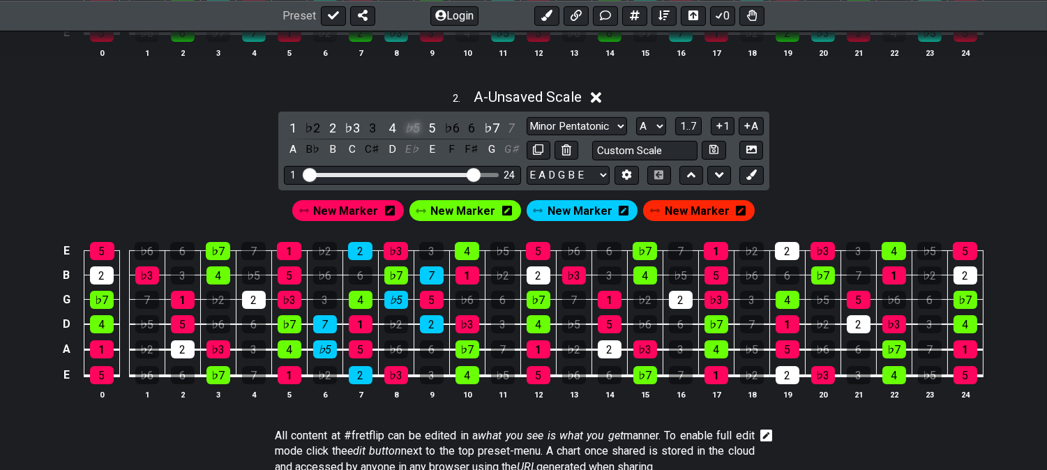
click at [416, 128] on div "♭5" at bounding box center [412, 128] width 18 height 19
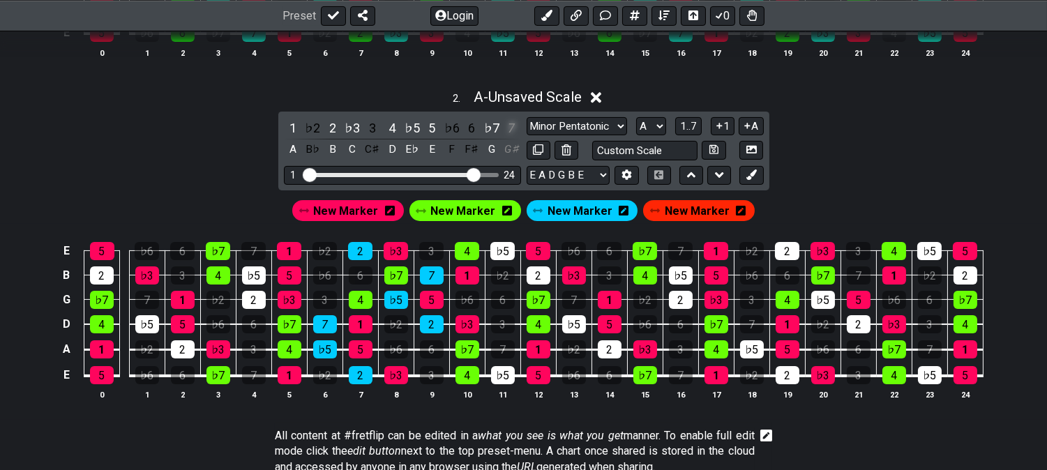
click at [513, 128] on div "7" at bounding box center [511, 128] width 18 height 19
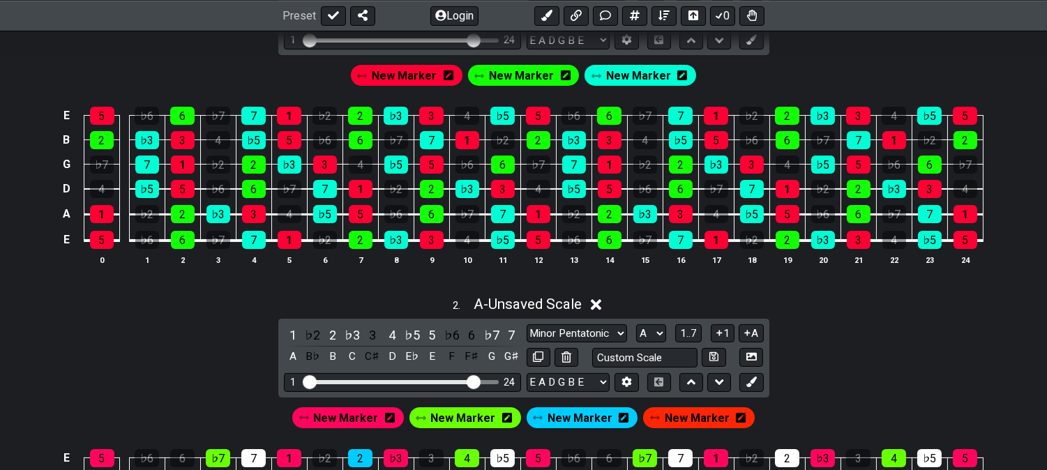
scroll to position [310, 0]
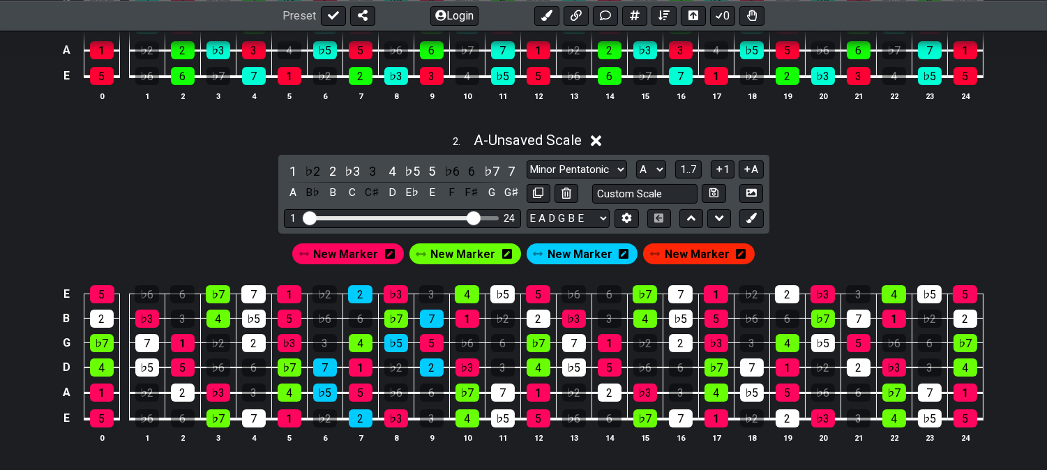
scroll to position [619, 0]
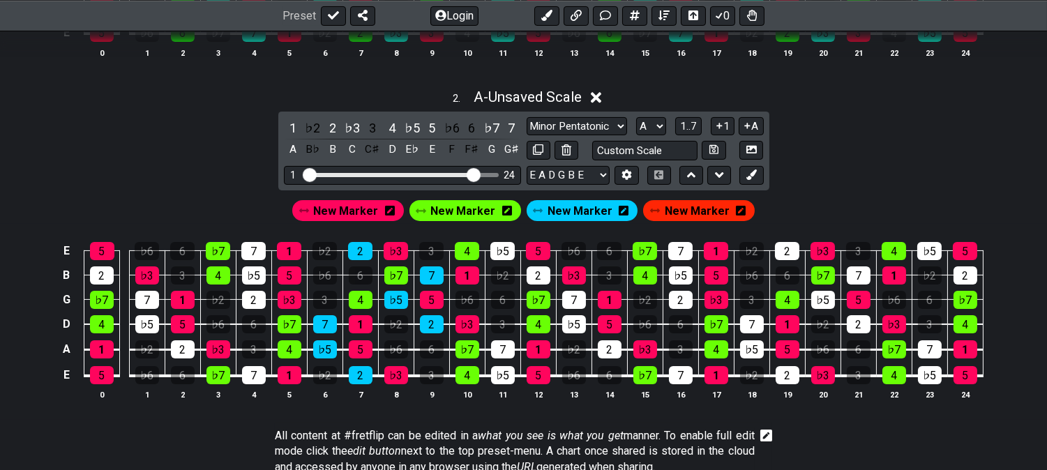
click at [561, 220] on span "New Marker" at bounding box center [580, 211] width 65 height 20
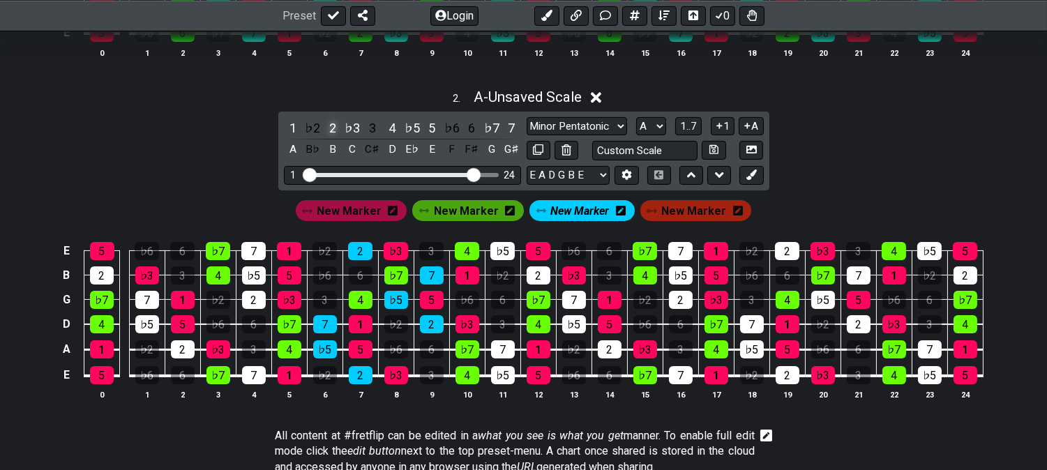
click at [326, 126] on div "2" at bounding box center [333, 128] width 18 height 19
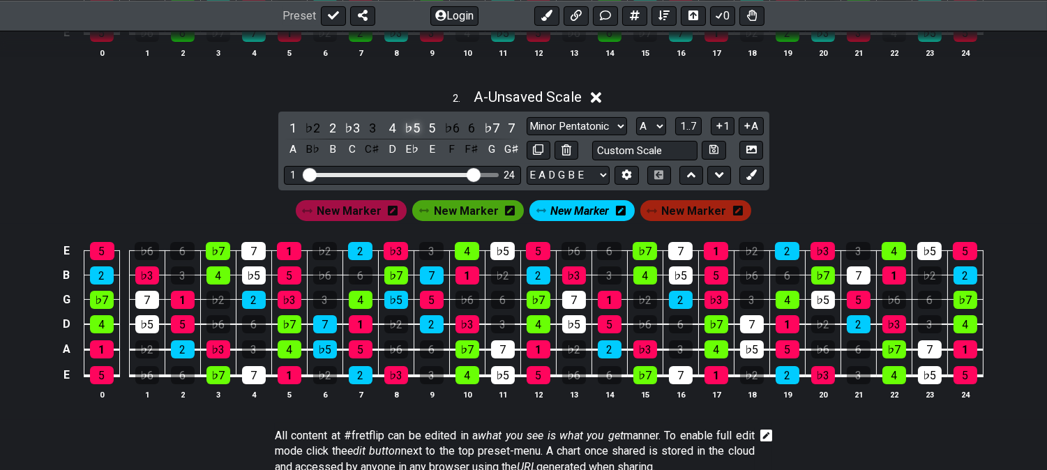
click at [408, 126] on div "♭5" at bounding box center [412, 128] width 18 height 19
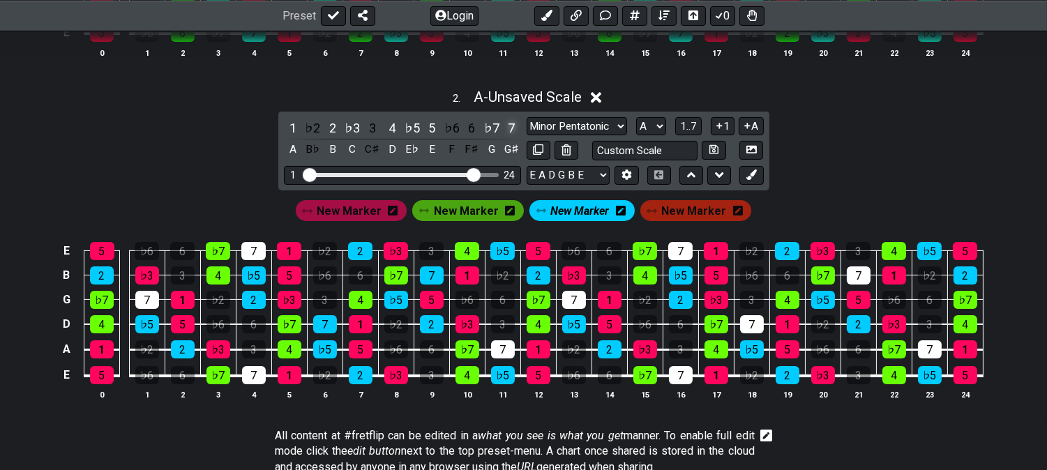
click at [509, 121] on div "7" at bounding box center [511, 128] width 18 height 19
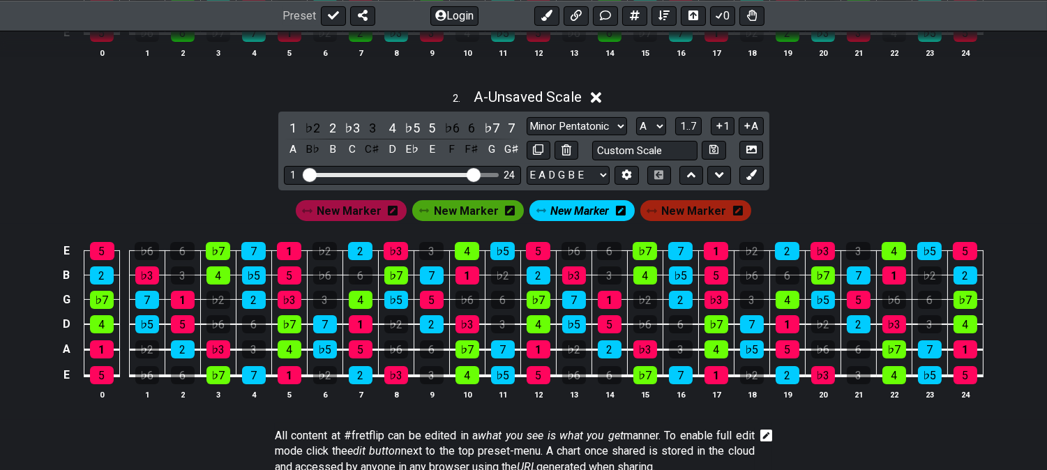
click at [581, 205] on span "New Marker" at bounding box center [579, 211] width 59 height 20
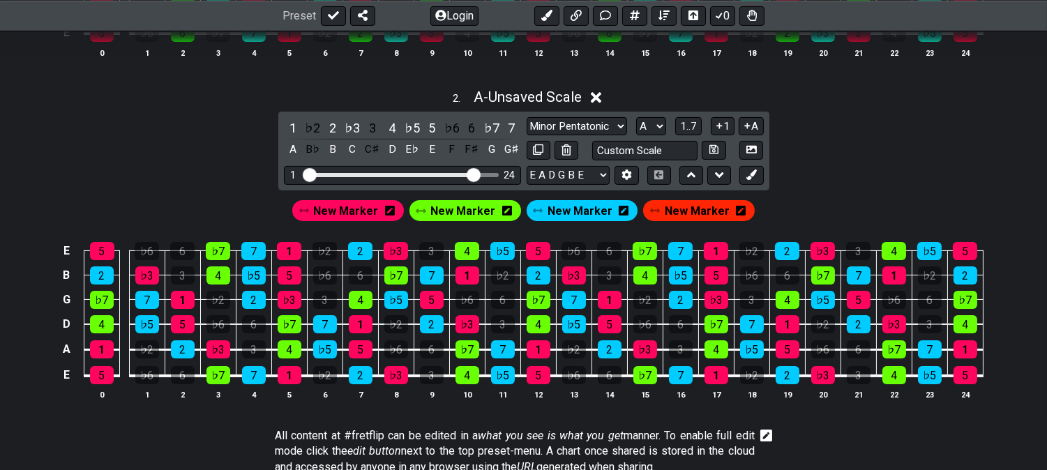
click at [736, 209] on icon at bounding box center [741, 211] width 10 height 10
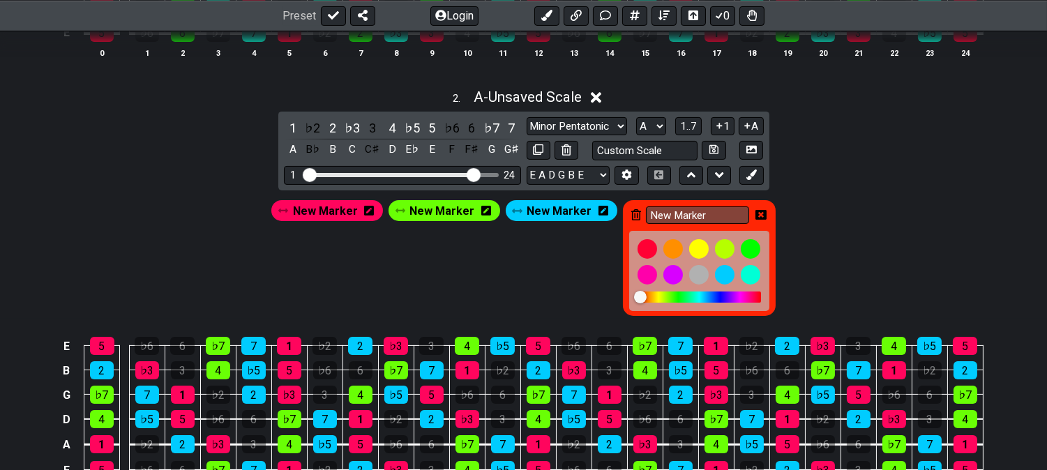
click at [636, 213] on div "New Marker" at bounding box center [699, 258] width 153 height 117
click at [635, 213] on icon at bounding box center [636, 214] width 10 height 11
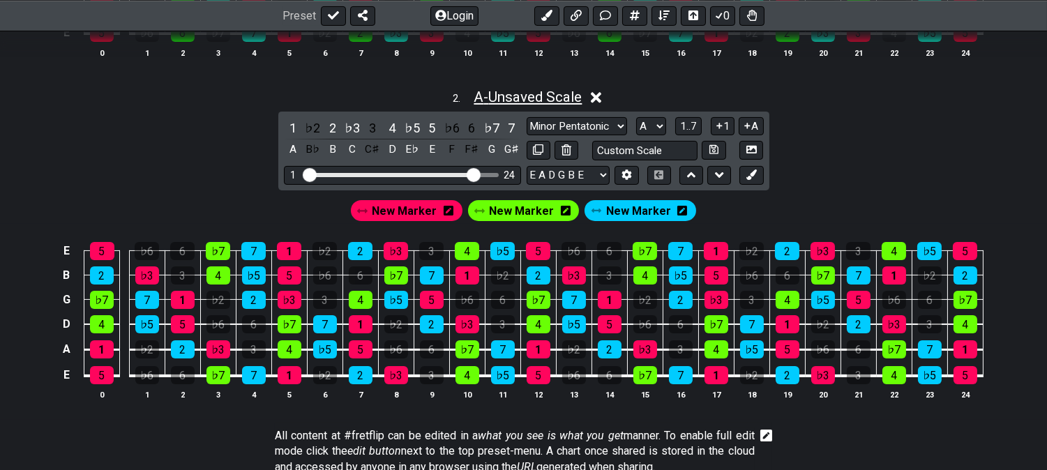
click at [511, 93] on span "A - Unsaved Scale" at bounding box center [528, 97] width 108 height 17
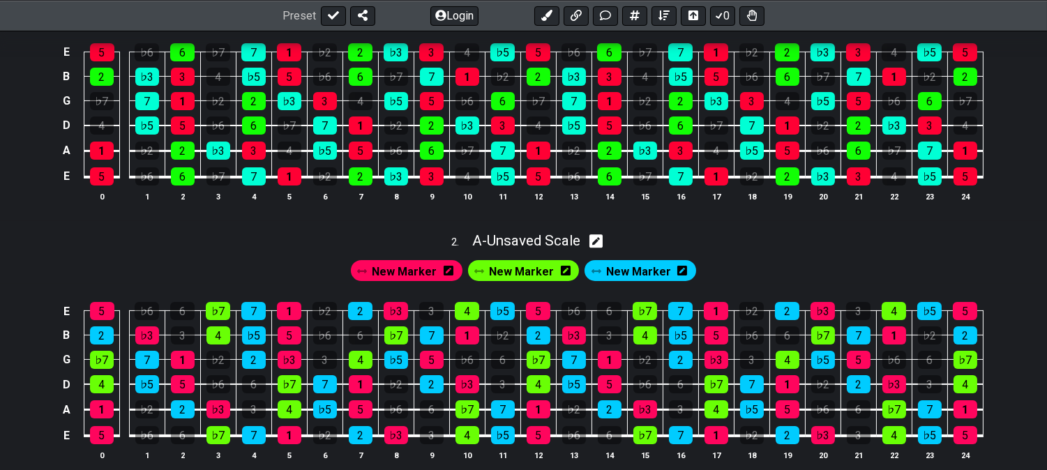
scroll to position [310, 0]
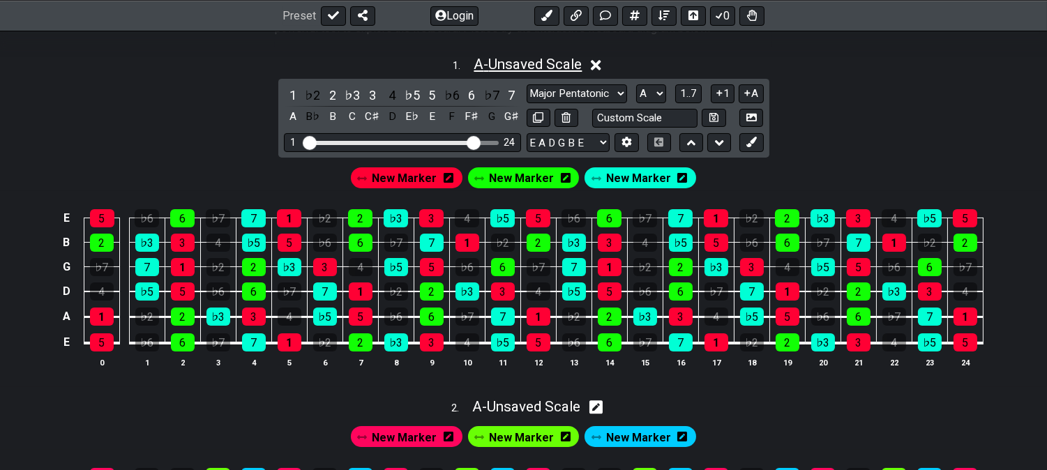
click at [506, 68] on span "A - Unsaved Scale" at bounding box center [528, 64] width 108 height 17
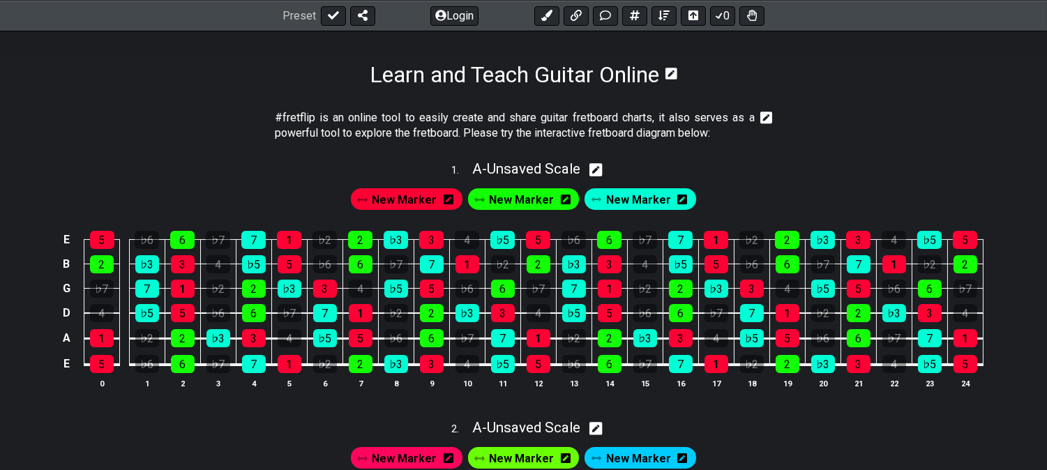
scroll to position [232, 0]
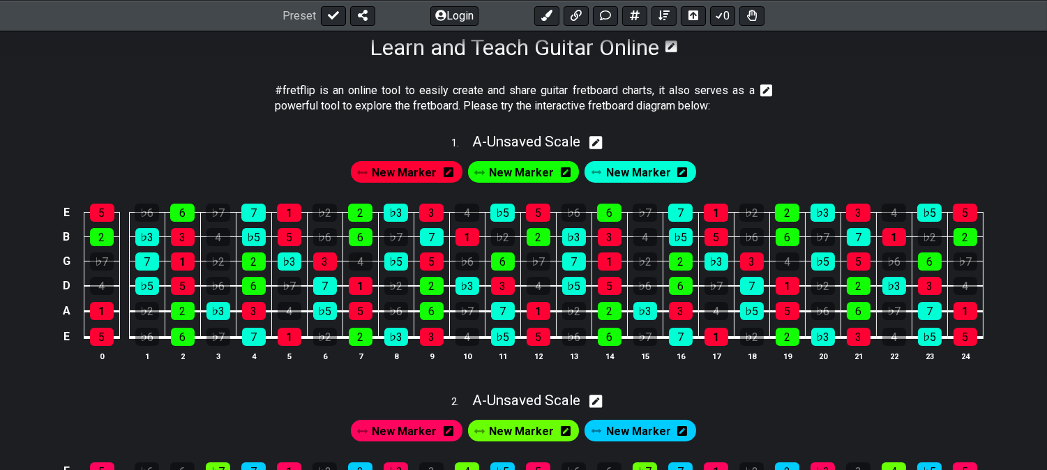
click at [533, 155] on div "New Marker New Marker New Marker" at bounding box center [523, 168] width 1047 height 33
click at [534, 146] on span "A - Unsaved Scale" at bounding box center [526, 141] width 108 height 17
select select "Major Pentatonic"
select select "A"
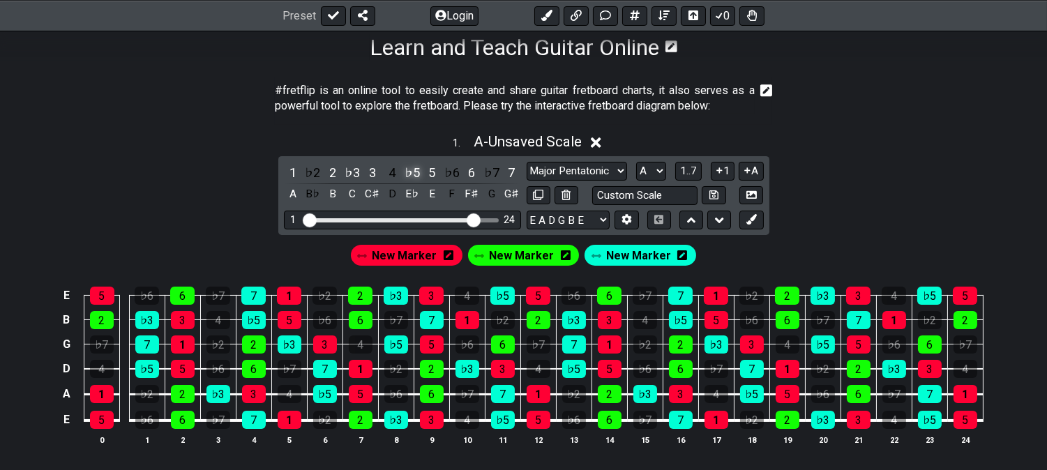
click at [415, 170] on div "♭5" at bounding box center [412, 172] width 18 height 19
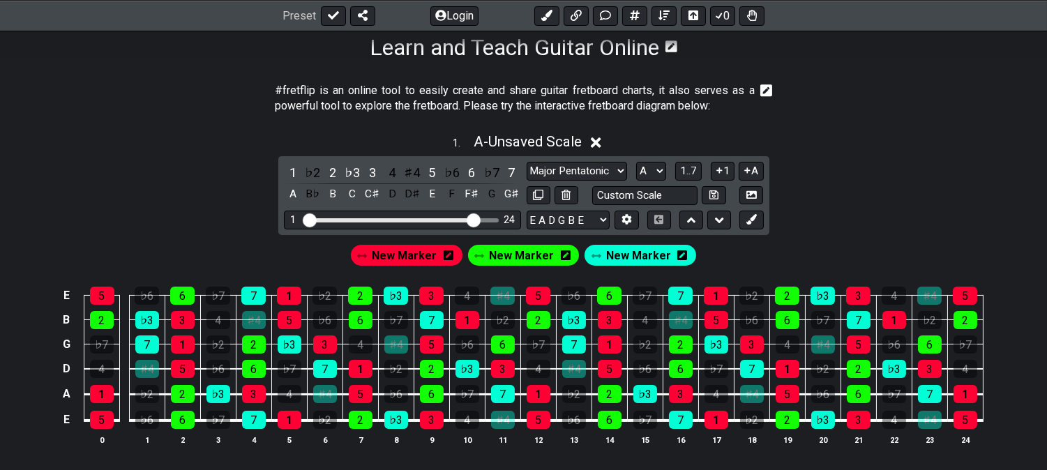
click at [415, 170] on div "♯4" at bounding box center [412, 172] width 18 height 19
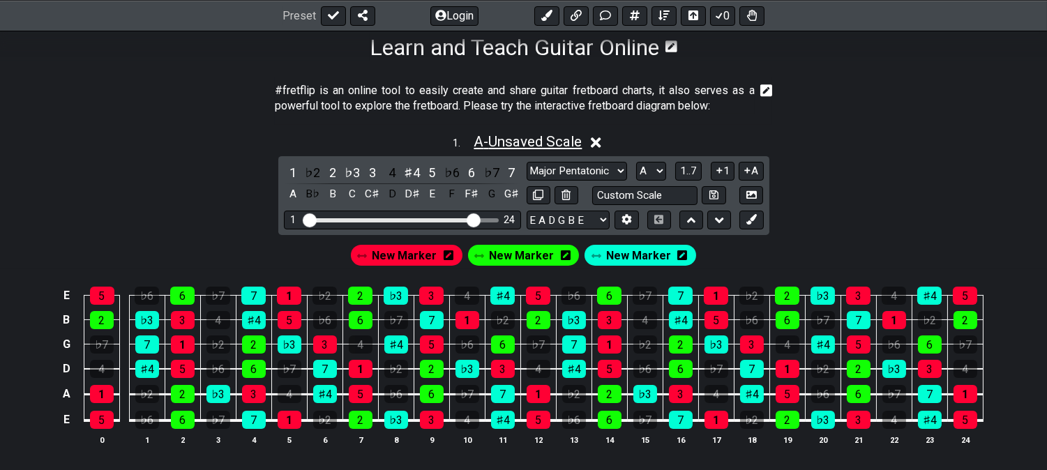
click at [541, 141] on span "A - Unsaved Scale" at bounding box center [528, 141] width 108 height 17
